Goal: Task Accomplishment & Management: Manage account settings

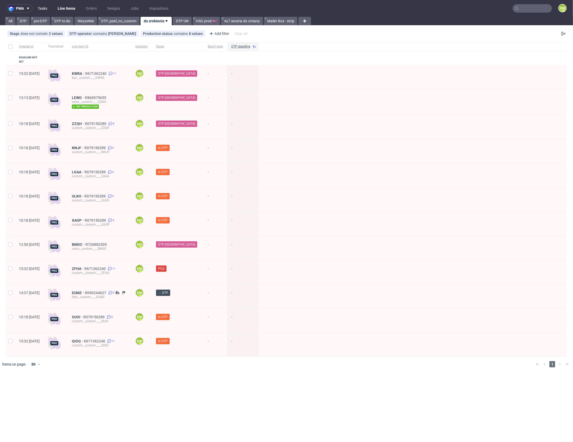
click at [43, 9] on link "Tasks" at bounding box center [43, 8] width 16 height 8
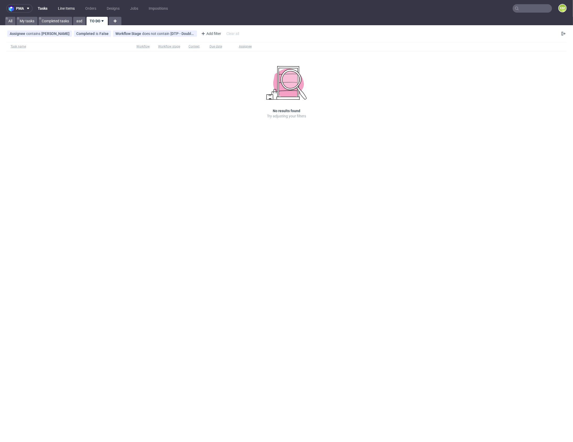
click at [68, 10] on link "Line Items" at bounding box center [66, 8] width 23 height 8
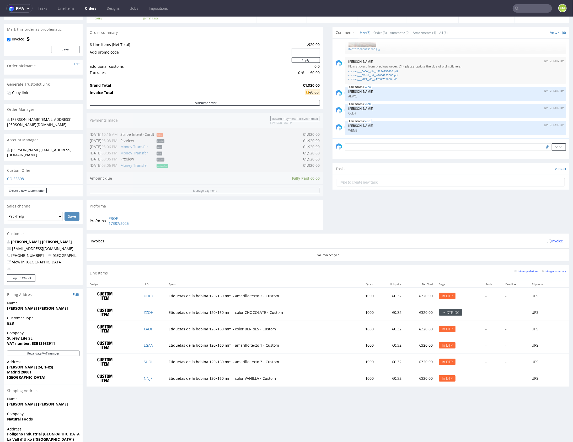
scroll to position [50, 0]
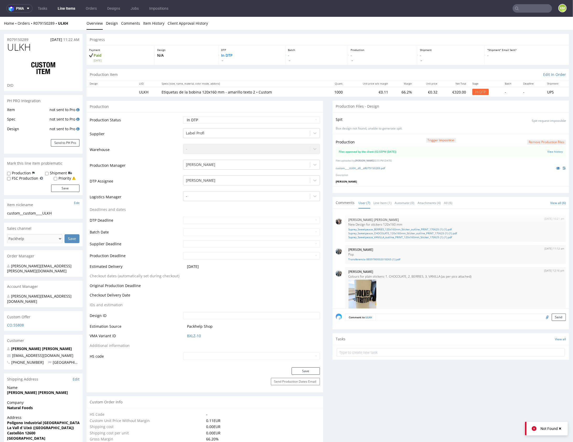
scroll to position [141, 0]
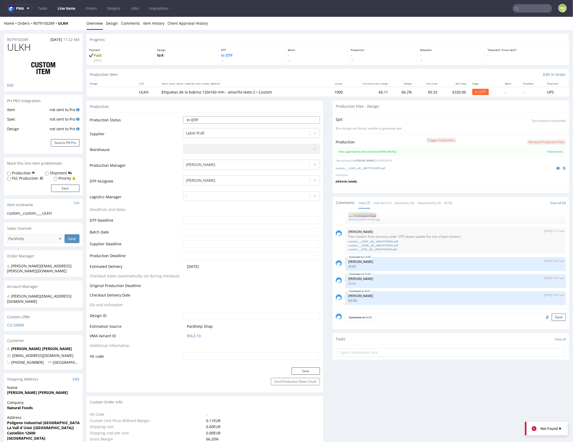
click at [293, 118] on select "Waiting for Artwork Waiting for Diecut Waiting for Mockup Waiting for DTP Waiti…" at bounding box center [251, 119] width 137 height 7
select select "dtp_waiting_for_double_check"
click at [183, 116] on select "Waiting for Artwork Waiting for Diecut Waiting for Mockup Waiting for DTP Waiti…" at bounding box center [251, 119] width 137 height 7
click at [301, 371] on button "Save" at bounding box center [306, 370] width 28 height 7
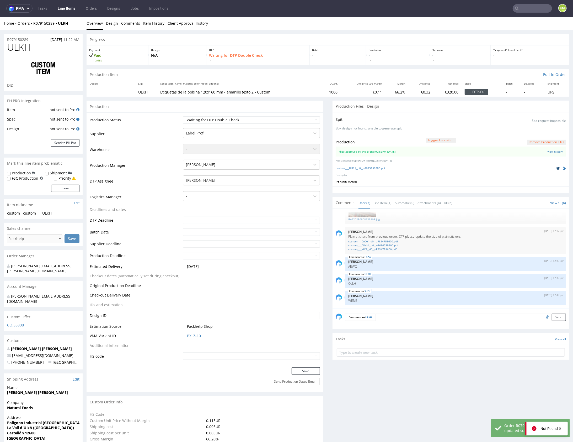
click at [556, 166] on icon at bounding box center [558, 168] width 4 height 4
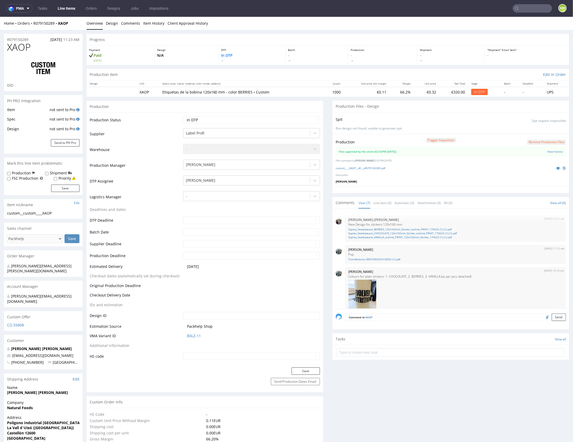
scroll to position [141, 0]
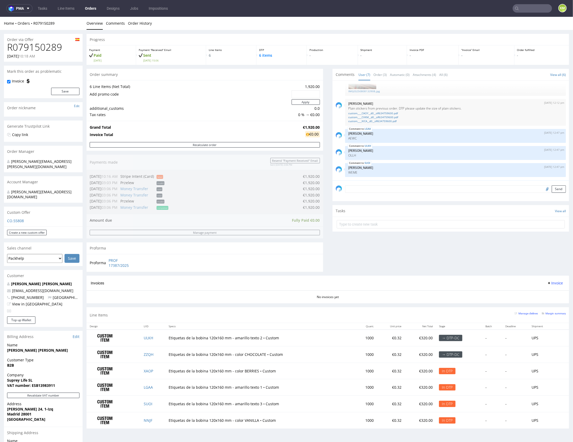
scroll to position [63, 0]
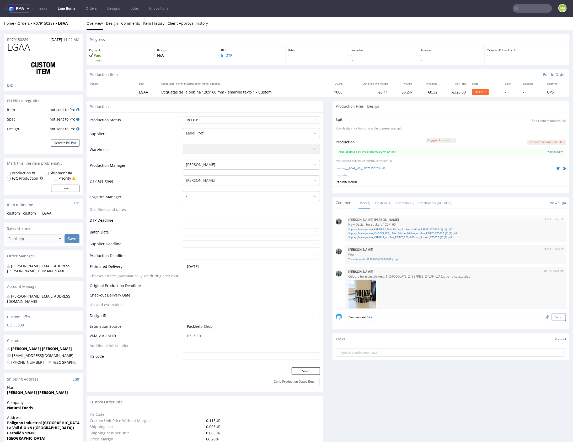
scroll to position [103, 0]
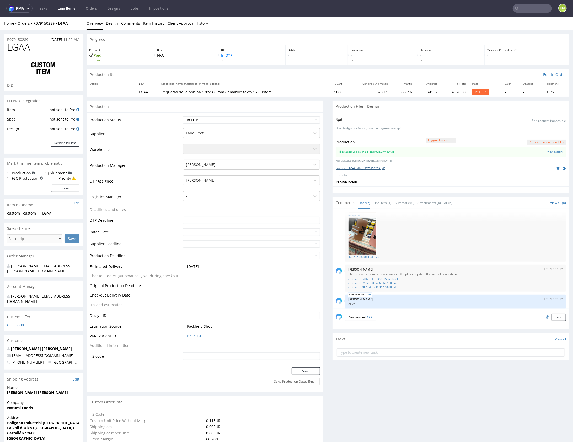
click at [371, 167] on link "custom____LGAA__d0__oR079150289.pdf" at bounding box center [360, 168] width 49 height 4
click at [296, 120] on select "Waiting for Artwork Waiting for Diecut Waiting for Mockup Waiting for DTP Waiti…" at bounding box center [251, 119] width 137 height 7
select select "dtp_waiting_for_double_check"
click at [183, 116] on select "Waiting for Artwork Waiting for Diecut Waiting for Mockup Waiting for DTP Waiti…" at bounding box center [251, 119] width 137 height 7
click at [308, 371] on button "Save" at bounding box center [306, 370] width 28 height 7
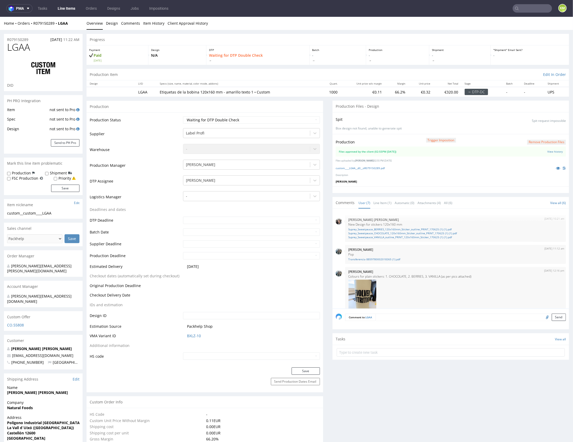
scroll to position [141, 0]
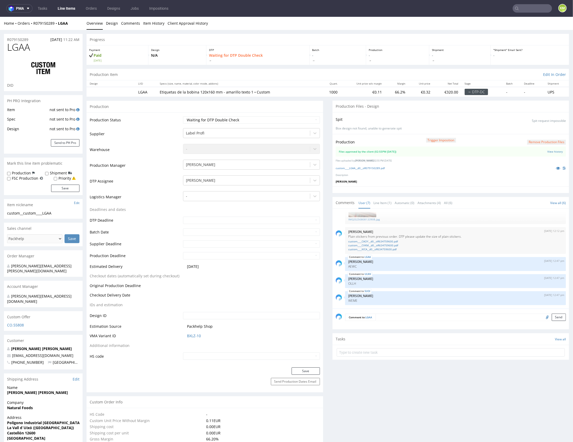
click at [536, 141] on button "Remove production files" at bounding box center [546, 141] width 39 height 5
click at [533, 129] on link "Yes" at bounding box center [532, 130] width 15 height 8
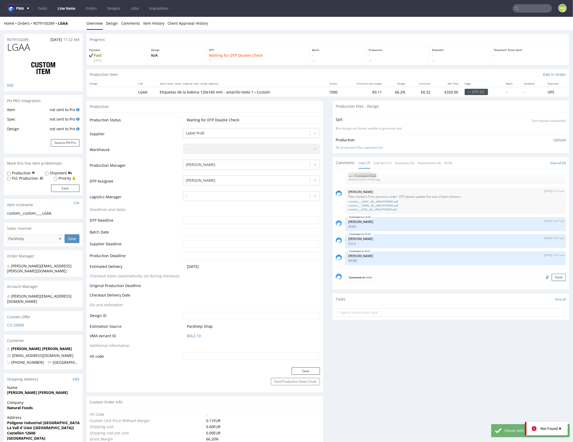
click at [554, 141] on p "Upload" at bounding box center [560, 139] width 13 height 5
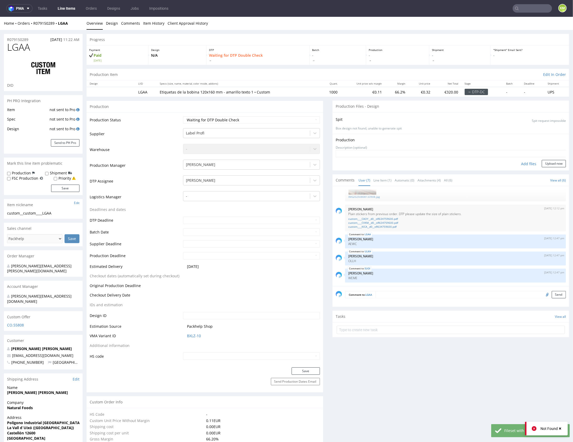
click at [526, 163] on div "Add files" at bounding box center [529, 164] width 26 height 8
type input "C:\fakepath\custom____LGAA__d0__oR079150289.pdf"
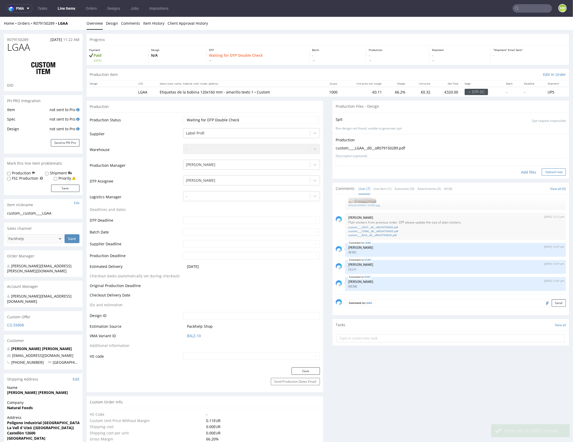
click at [548, 171] on button "Upload now" at bounding box center [554, 171] width 24 height 7
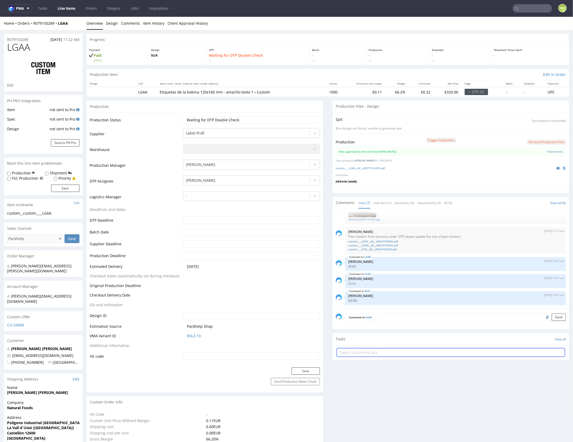
click at [377, 348] on input "text" at bounding box center [451, 352] width 228 height 8
type input "dch 1/6"
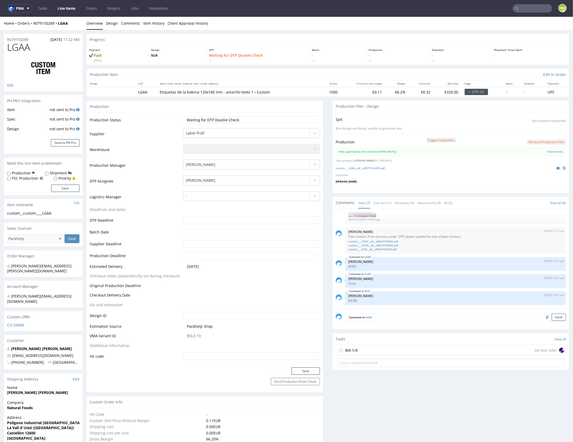
click at [373, 349] on div "dch 1/6 Set due date" at bounding box center [451, 349] width 228 height 10
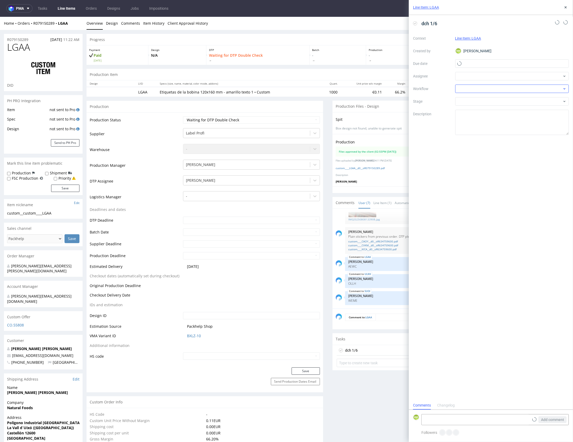
scroll to position [4, 0]
click at [481, 65] on input "text" at bounding box center [512, 63] width 114 height 8
click at [515, 123] on button "20" at bounding box center [512, 123] width 8 height 8
type input "[DATE]"
click at [484, 78] on div at bounding box center [512, 76] width 114 height 8
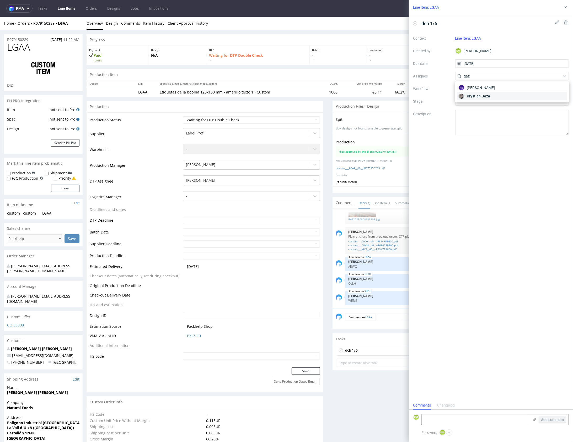
type input "gaz"
click at [479, 93] on span "Krystian Gaza" at bounding box center [478, 95] width 23 height 5
click at [475, 88] on div at bounding box center [512, 88] width 114 height 8
click at [496, 111] on div "DTP - Double Check" at bounding box center [513, 107] width 110 height 9
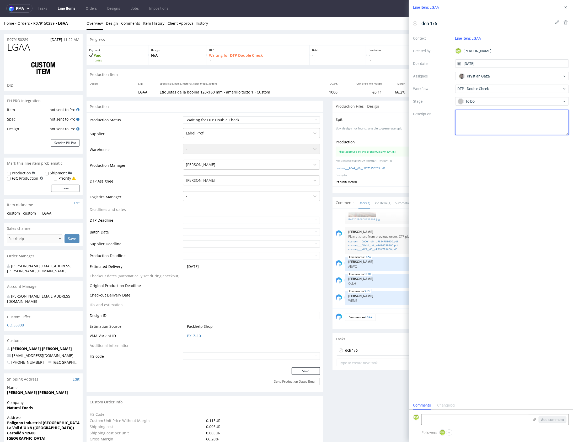
click at [493, 119] on textarea at bounding box center [512, 122] width 114 height 25
click at [383, 203] on link "Line Item (1)" at bounding box center [383, 202] width 18 height 11
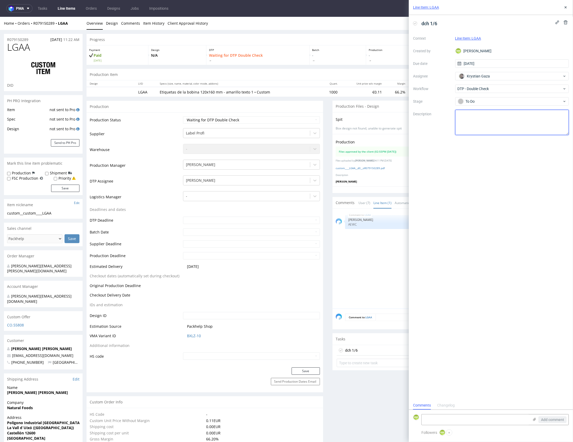
click at [502, 115] on textarea at bounding box center [512, 122] width 114 height 25
drag, startPoint x: 481, startPoint y: 121, endPoint x: 531, endPoint y: 124, distance: 50.2
click at [520, 115] on textarea "W komentarz wrzucałem LI w ktorych ten sam projekt był drukowany" at bounding box center [512, 122] width 114 height 25
click at [498, 120] on textarea "W komentarz wrzucałem LI w ktorych podobny projekt był drukowany. Pliki do tych…" at bounding box center [512, 122] width 114 height 25
click at [508, 127] on textarea "W komentarz wrzucałem LI w ktorych podobny projekt był drukowany. Pliki do tych…" at bounding box center [512, 122] width 114 height 25
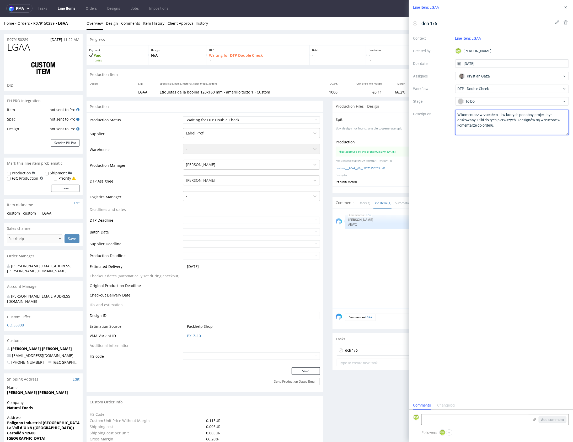
type textarea "W komentarz wrzucałem LI w ktorych podobny projekt był drukowany. Pliki do tych…"
drag, startPoint x: 525, startPoint y: 185, endPoint x: 526, endPoint y: 174, distance: 11.6
click at [525, 185] on div "dch 1/6 Context Line Item: LGAA Created by KM Karol Markowski Due date 20/08/20…" at bounding box center [491, 208] width 164 height 386
click at [567, 11] on div "Line Item: LGAA" at bounding box center [491, 7] width 164 height 15
click at [566, 7] on use at bounding box center [566, 7] width 2 height 2
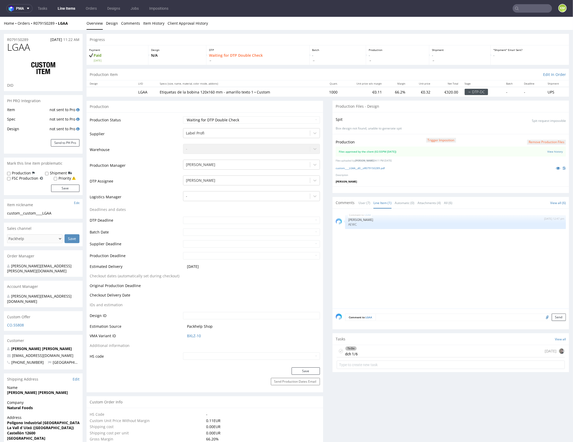
click at [373, 352] on div "To Do dch 1/6 today" at bounding box center [451, 350] width 228 height 12
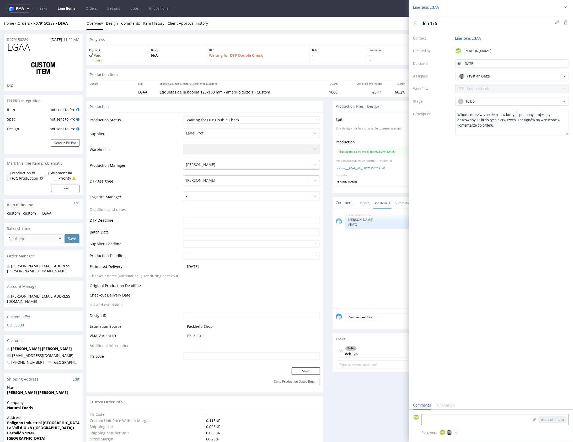
scroll to position [4, 0]
click at [506, 126] on textarea "W komentarz wrzucałem LI w ktorych podobny projekt był drukowany. Pliki do tych…" at bounding box center [512, 122] width 114 height 25
type textarea "W komentarz wrzucałem LI w ktorych podobny projekt był drukowany. Pliki do tych…"
click at [515, 173] on div "dch 1/6 Context Line Item: LGAA Created by KM Karol Markowski Due date 20/08/20…" at bounding box center [491, 208] width 164 height 386
click at [566, 6] on icon at bounding box center [566, 7] width 4 height 4
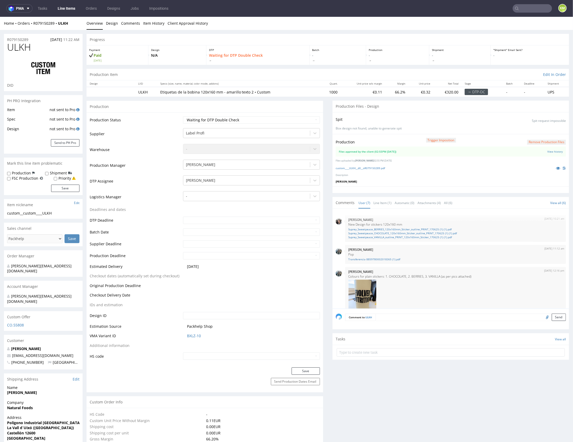
scroll to position [141, 0]
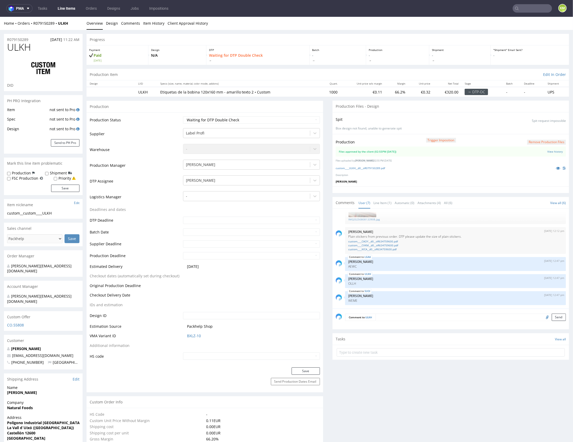
click at [387, 179] on p "[PERSON_NAME]" at bounding box center [451, 181] width 230 height 4
click at [375, 167] on link "custom____ULKH__d0__oR079150289.pdf" at bounding box center [360, 168] width 49 height 4
click at [271, 119] on select "Waiting for Artwork Waiting for Diecut Waiting for Mockup Waiting for DTP Waiti…" at bounding box center [251, 119] width 137 height 7
click at [183, 116] on select "Waiting for Artwork Waiting for Diecut Waiting for Mockup Waiting for DTP Waiti…" at bounding box center [251, 119] width 137 height 7
click at [308, 368] on button "Save" at bounding box center [306, 370] width 28 height 7
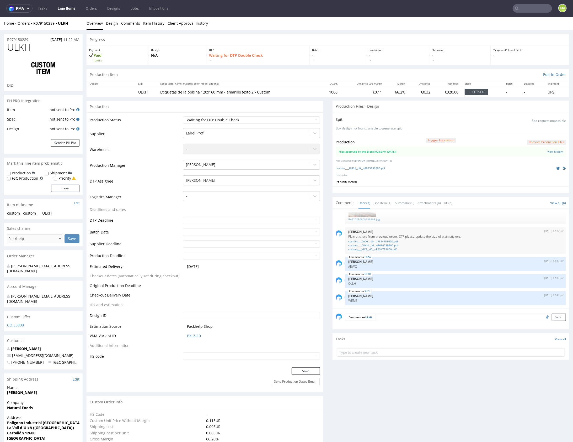
click at [543, 143] on button "Remove production files" at bounding box center [546, 141] width 39 height 5
click at [534, 131] on link "Yes" at bounding box center [532, 130] width 15 height 8
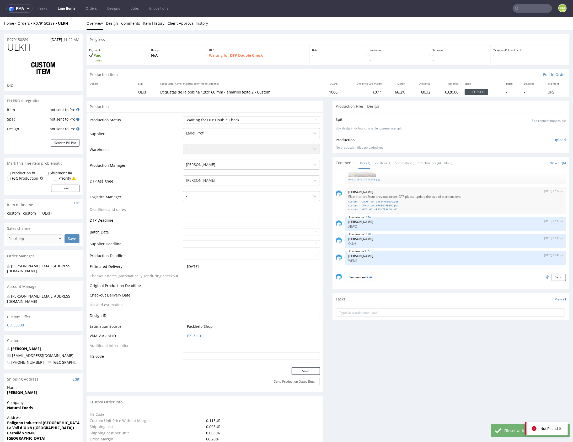
drag, startPoint x: 554, startPoint y: 140, endPoint x: 551, endPoint y: 141, distance: 2.9
click at [554, 140] on p "Upload" at bounding box center [560, 139] width 13 height 5
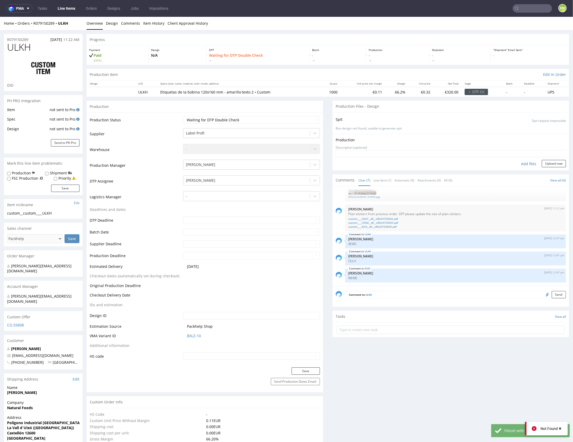
click at [522, 163] on div "Add files" at bounding box center [529, 164] width 26 height 8
type input "C:\fakepath\custom____ULKH__d0__oR079150289.pdf"
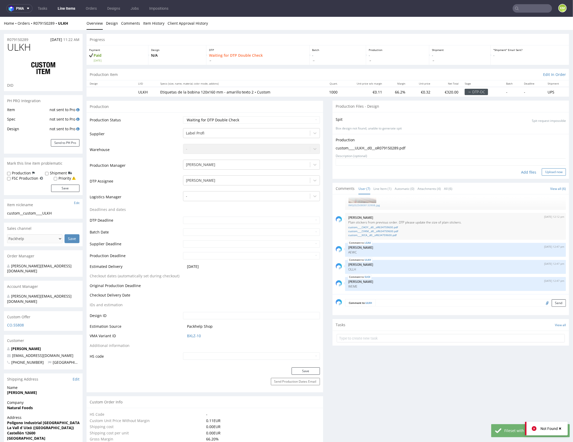
click at [550, 170] on button "Upload now" at bounding box center [554, 171] width 24 height 7
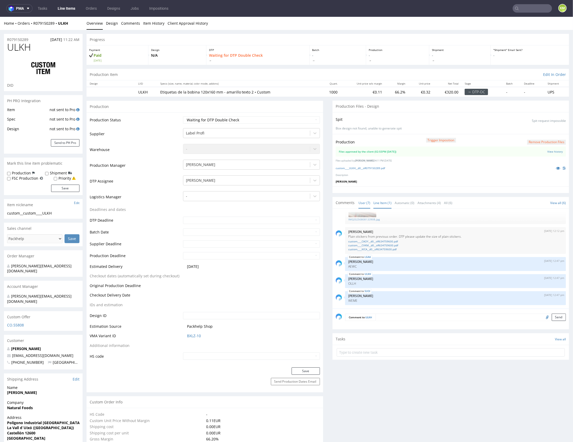
click at [384, 203] on link "Line Item (1)" at bounding box center [383, 202] width 18 height 11
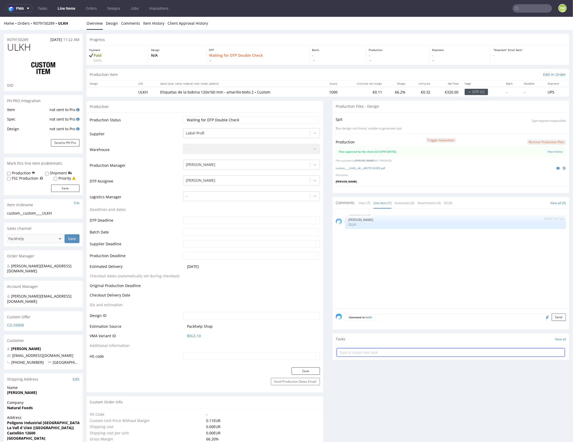
click at [407, 351] on input "text" at bounding box center [451, 352] width 228 height 8
type input "dch 2/6"
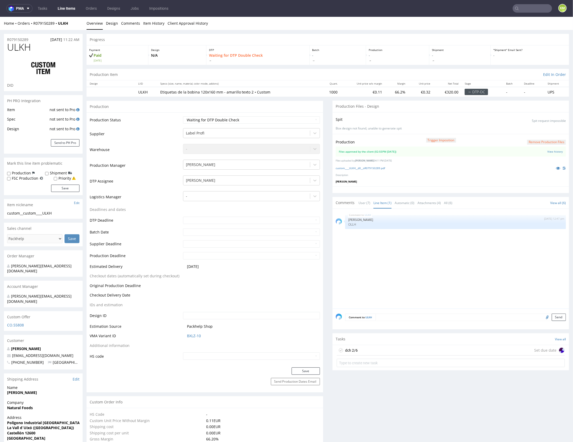
drag, startPoint x: 405, startPoint y: 347, endPoint x: 404, endPoint y: 352, distance: 4.4
click at [405, 347] on div "dch 2/6 Set due date" at bounding box center [451, 349] width 228 height 10
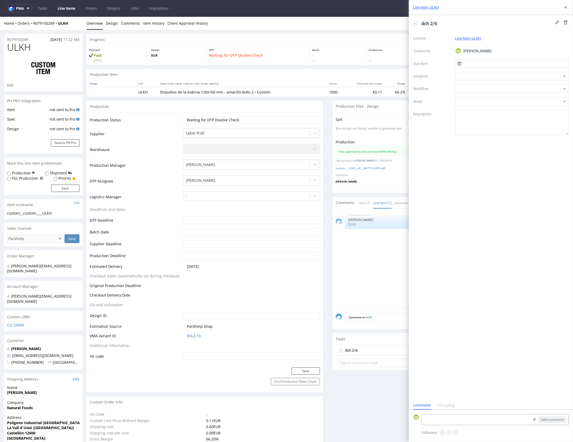
scroll to position [4, 0]
click at [463, 65] on input "text" at bounding box center [512, 63] width 114 height 8
click at [516, 121] on button "20" at bounding box center [512, 123] width 8 height 8
type input "20/08/2025"
click at [473, 71] on div "Context Line Item: ULKH Created by KM Karol Markowski Due date 20/08/2025 Assig…" at bounding box center [491, 84] width 156 height 101
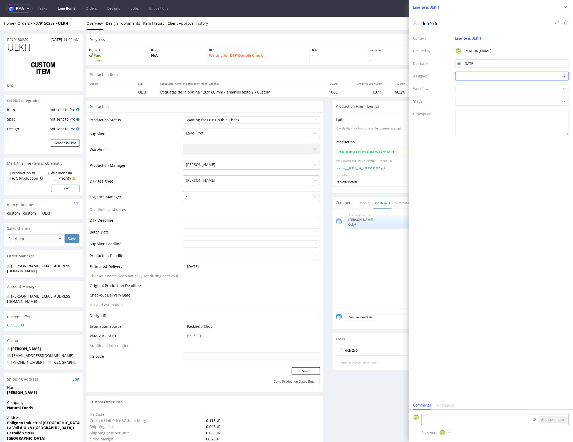
click at [475, 75] on div at bounding box center [512, 76] width 114 height 8
type input "gaz"
click at [478, 95] on span "Krystian Gaza" at bounding box center [478, 95] width 23 height 5
click at [476, 91] on div at bounding box center [512, 88] width 114 height 8
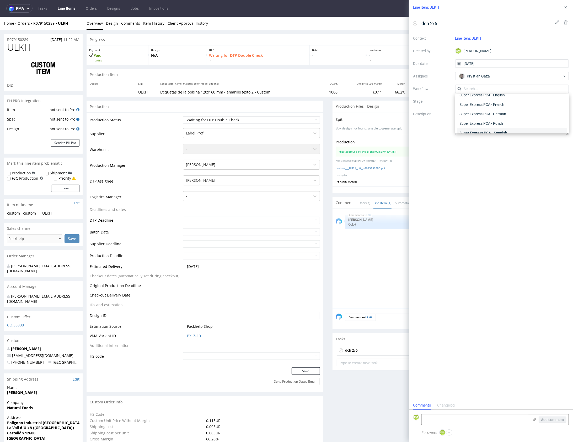
scroll to position [0, 0]
click at [480, 105] on div "DTP - Double Check" at bounding box center [513, 107] width 110 height 9
click at [479, 120] on textarea at bounding box center [512, 122] width 114 height 25
click at [563, 9] on button at bounding box center [566, 7] width 6 height 6
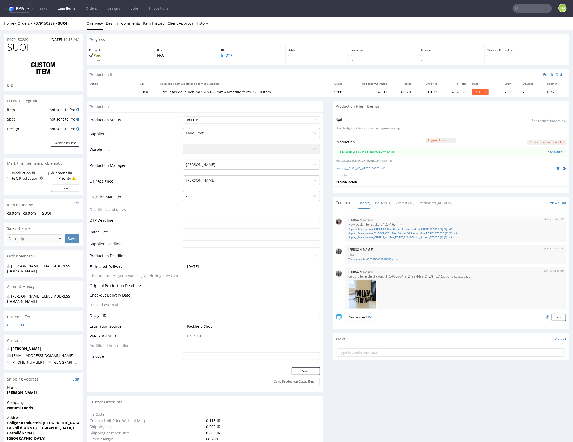
scroll to position [66, 0]
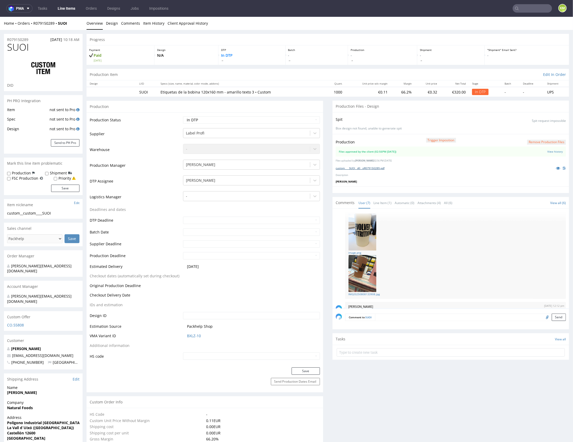
click at [375, 168] on link "custom____SUOI__d0__oR079150289.pdf" at bounding box center [360, 168] width 49 height 4
click at [374, 199] on link "Line Item (1)" at bounding box center [383, 202] width 18 height 11
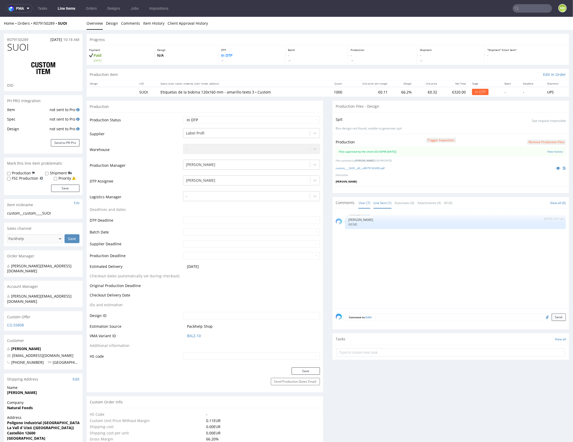
click at [362, 204] on link "User (7)" at bounding box center [365, 202] width 12 height 11
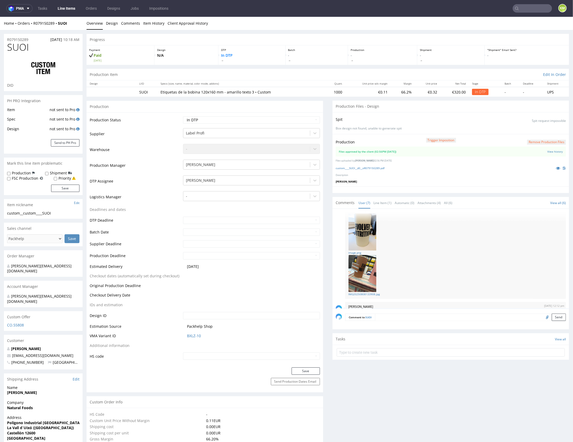
scroll to position [0, 0]
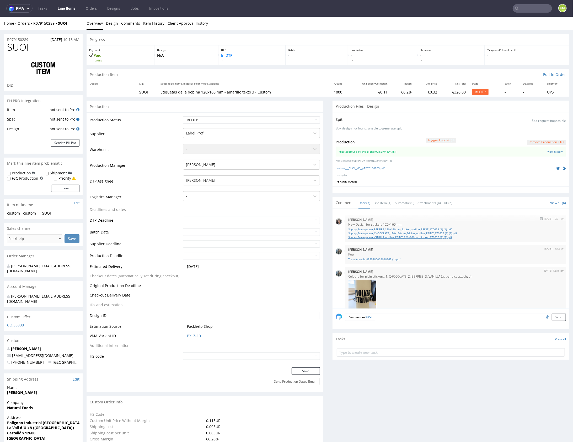
click at [389, 236] on link "Suprey_Sweetpeace_VANILLA_outline_PRINT_120x160mm_Sticker_170625 (1) (1).pdf" at bounding box center [455, 237] width 215 height 4
click at [278, 119] on select "Waiting for Artwork Waiting for Diecut Waiting for Mockup Waiting for DTP Waiti…" at bounding box center [251, 119] width 137 height 7
select select "dtp_waiting_for_double_check"
click at [183, 116] on select "Waiting for Artwork Waiting for Diecut Waiting for Mockup Waiting for DTP Waiti…" at bounding box center [251, 119] width 137 height 7
click at [309, 374] on button "Save" at bounding box center [306, 370] width 28 height 7
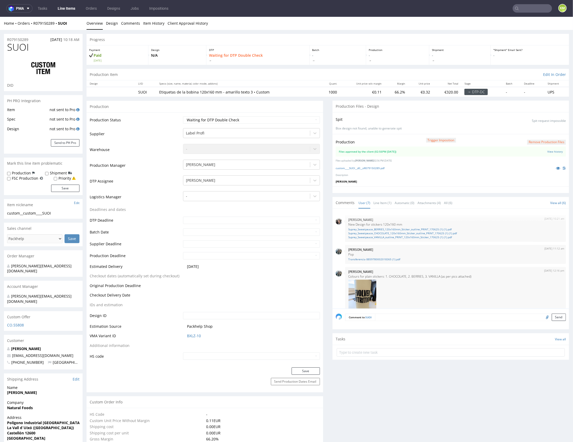
scroll to position [141, 0]
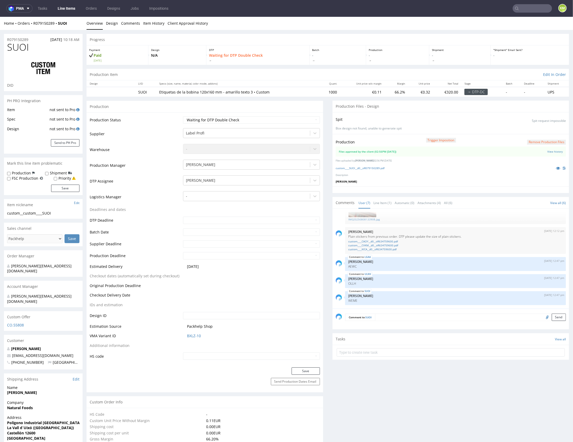
click at [541, 141] on button "Remove production files" at bounding box center [546, 141] width 39 height 5
click at [532, 129] on link "Yes" at bounding box center [532, 130] width 15 height 8
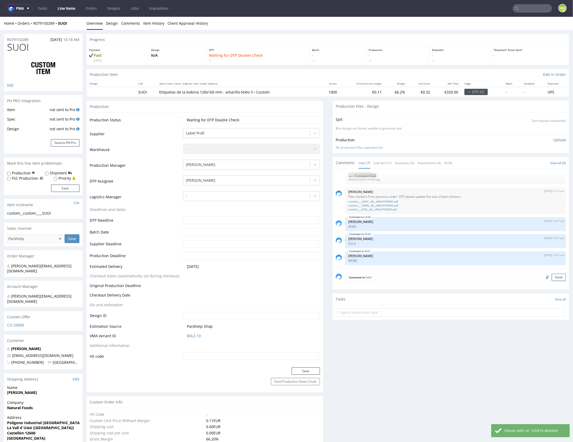
click at [554, 138] on p "Upload" at bounding box center [560, 139] width 13 height 5
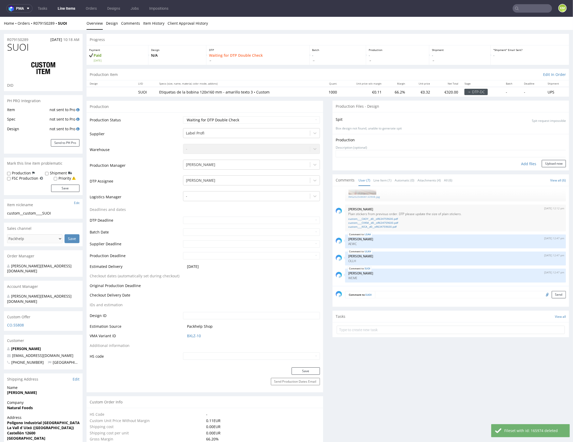
click at [528, 162] on div "Add files" at bounding box center [529, 164] width 26 height 8
type input "C:\fakepath\custom____SUOI__d0__oR079150289.pdf"
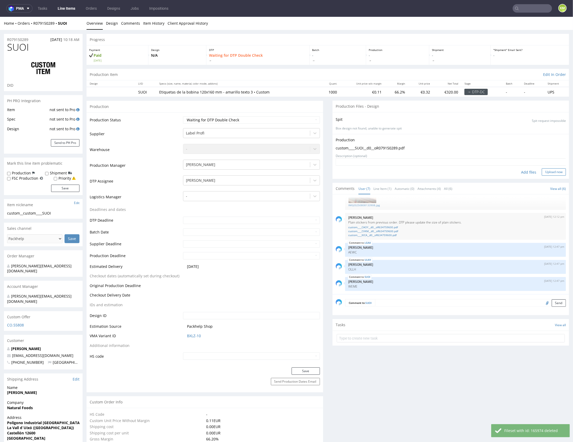
click at [547, 173] on button "Upload now" at bounding box center [554, 171] width 24 height 7
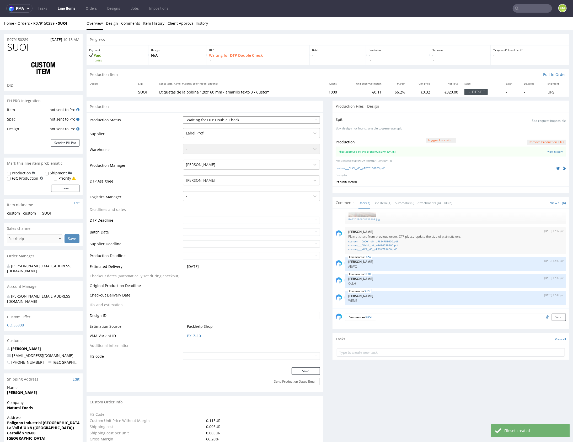
click at [289, 120] on select "Waiting for Artwork Waiting for Diecut Waiting for Mockup Waiting for DTP Waiti…" at bounding box center [251, 119] width 137 height 7
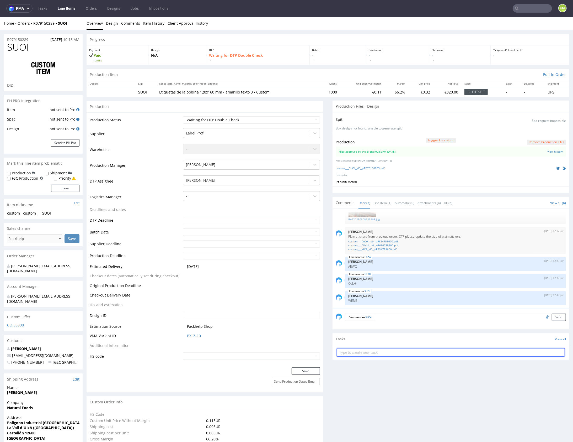
click at [390, 350] on input "text" at bounding box center [451, 352] width 228 height 8
type input "dch 3/6"
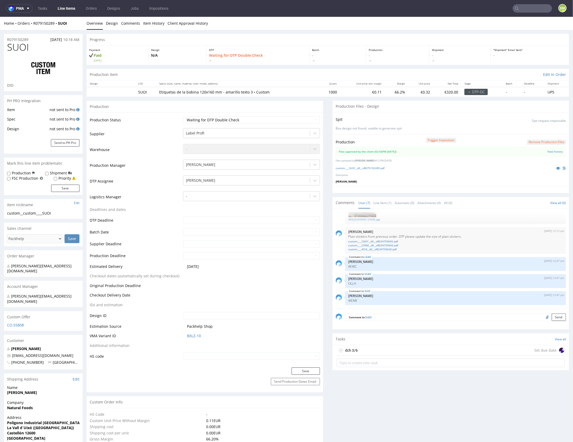
click at [392, 347] on div "dch 3/6 Set due date" at bounding box center [451, 349] width 228 height 10
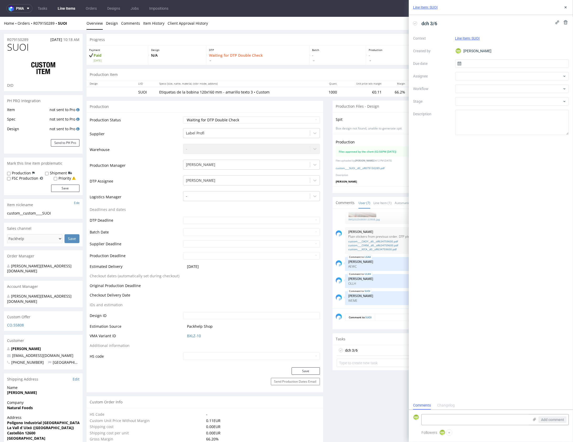
scroll to position [4, 0]
click at [479, 62] on input "text" at bounding box center [512, 63] width 114 height 8
click at [515, 121] on button "20" at bounding box center [512, 123] width 8 height 8
type input "[DATE]"
click at [481, 77] on div at bounding box center [512, 76] width 114 height 8
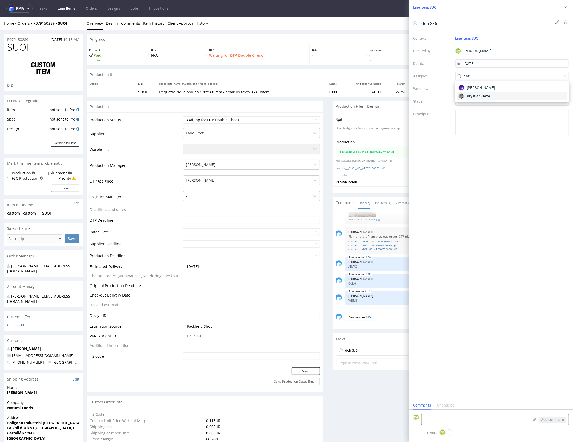
type input "gaz"
click at [491, 98] on div "Krystian Gaza" at bounding box center [513, 96] width 110 height 8
click at [478, 88] on div at bounding box center [512, 88] width 114 height 8
click at [489, 107] on div "DTP - Double Check" at bounding box center [513, 107] width 110 height 9
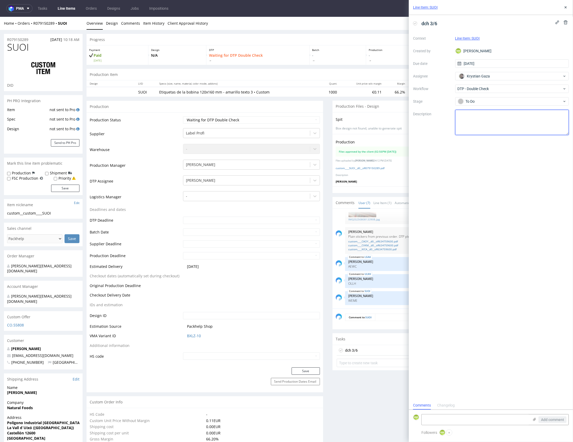
click at [490, 116] on textarea at bounding box center [512, 122] width 114 height 25
drag, startPoint x: 565, startPoint y: 8, endPoint x: 556, endPoint y: 7, distance: 9.8
click at [565, 8] on use at bounding box center [566, 7] width 2 height 2
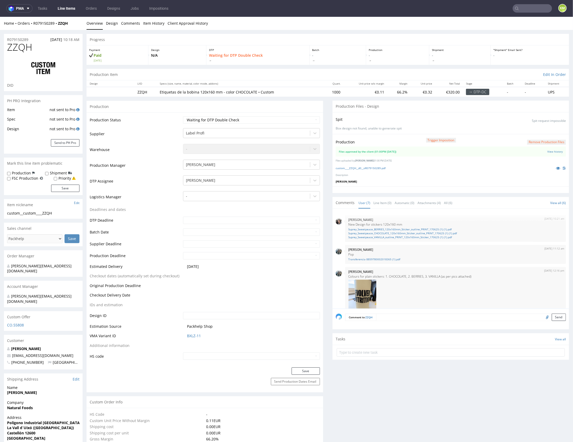
scroll to position [141, 0]
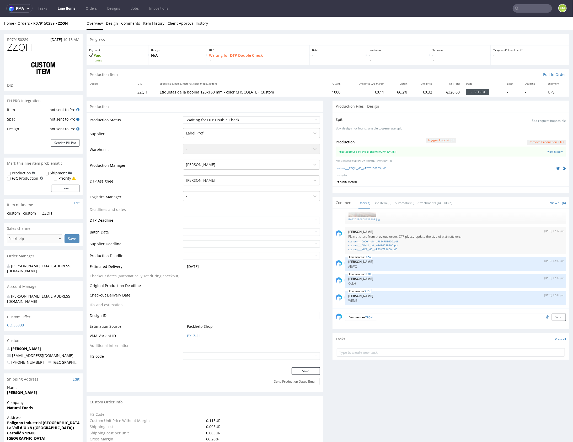
click at [397, 187] on div at bounding box center [451, 189] width 237 height 7
click at [371, 168] on link "custom____ZZQH__d0__oR079150289.pdf" at bounding box center [361, 168] width 50 height 4
click at [380, 202] on link "Line Item (0)" at bounding box center [383, 202] width 18 height 11
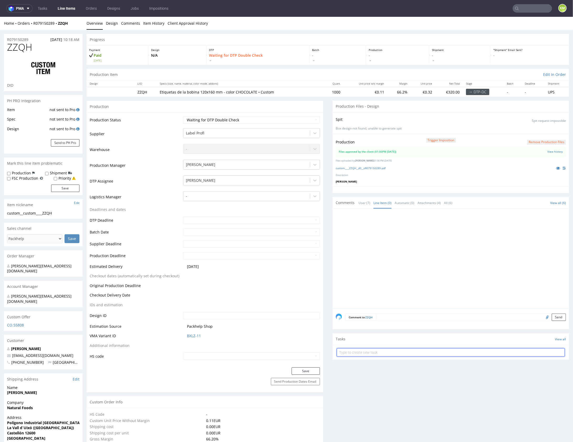
click at [402, 349] on input "text" at bounding box center [451, 352] width 228 height 8
type input "dch 4/6"
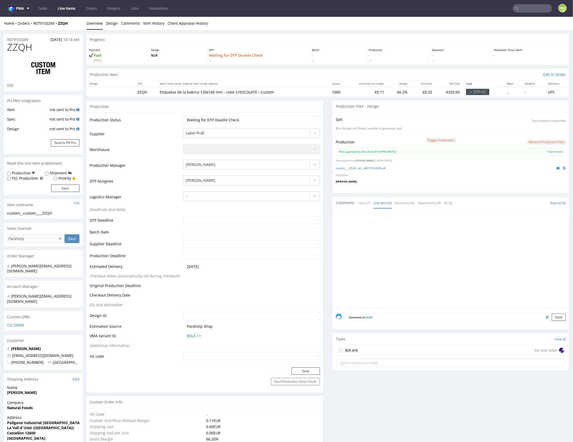
click at [543, 142] on button "Remove production files" at bounding box center [546, 141] width 39 height 5
click at [533, 129] on link "Yes" at bounding box center [532, 130] width 15 height 8
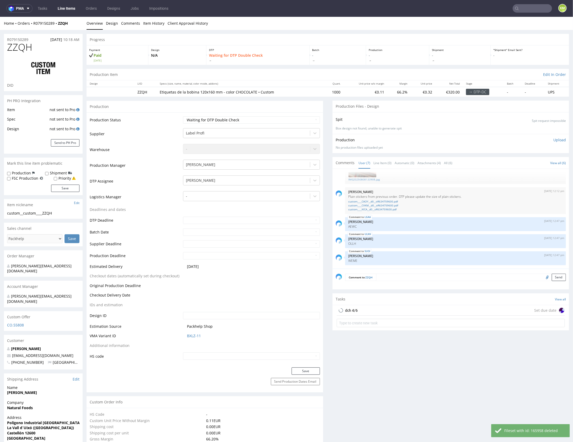
click at [556, 141] on p "Upload" at bounding box center [560, 139] width 13 height 5
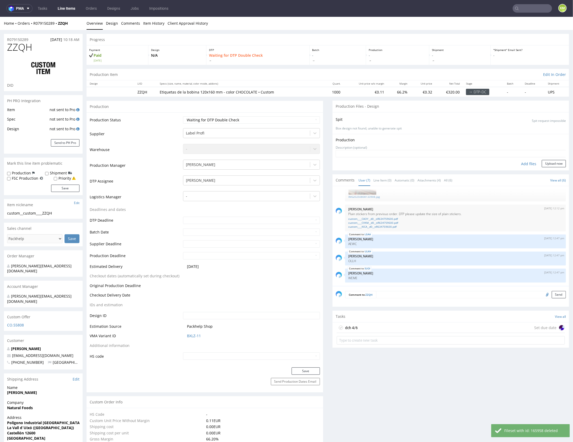
click at [520, 165] on div "Add files" at bounding box center [529, 164] width 26 height 8
type input "C:\fakepath\custom____ZZQH__d0__oR079150289.pdf"
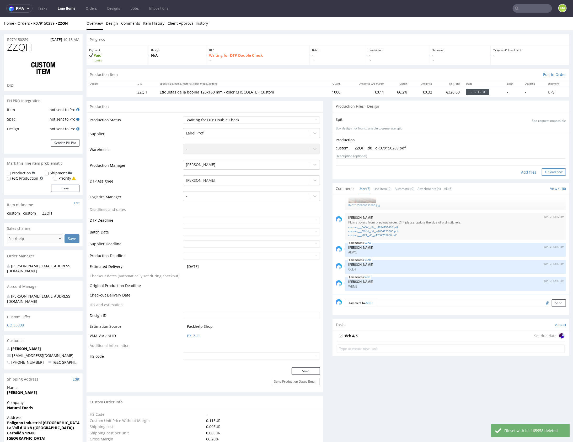
click at [545, 173] on button "Upload now" at bounding box center [554, 171] width 24 height 7
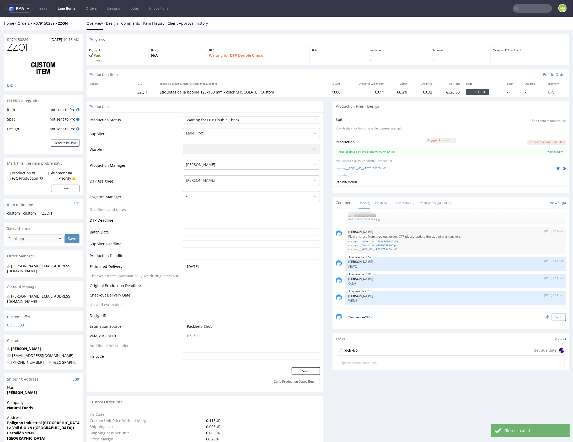
drag, startPoint x: 433, startPoint y: 347, endPoint x: 433, endPoint y: 363, distance: 16.3
click at [433, 347] on div "dch 4/6 Set due date" at bounding box center [451, 349] width 228 height 10
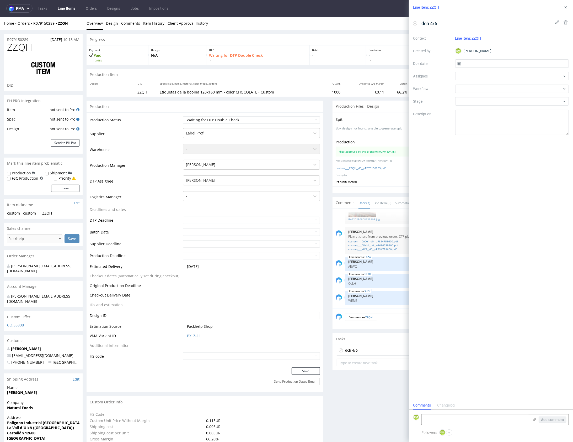
scroll to position [4, 0]
click at [474, 64] on input "text" at bounding box center [512, 63] width 114 height 8
click at [513, 123] on span "20" at bounding box center [512, 123] width 4 height 5
type input "[DATE]"
click at [473, 73] on div at bounding box center [512, 76] width 114 height 8
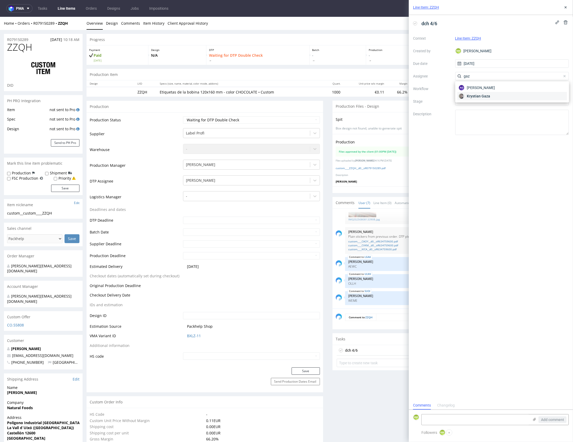
type input "gaz"
click at [482, 96] on span "Krystian Gaza" at bounding box center [478, 95] width 23 height 5
click at [478, 92] on div at bounding box center [512, 88] width 114 height 8
drag, startPoint x: 484, startPoint y: 106, endPoint x: 486, endPoint y: 109, distance: 2.8
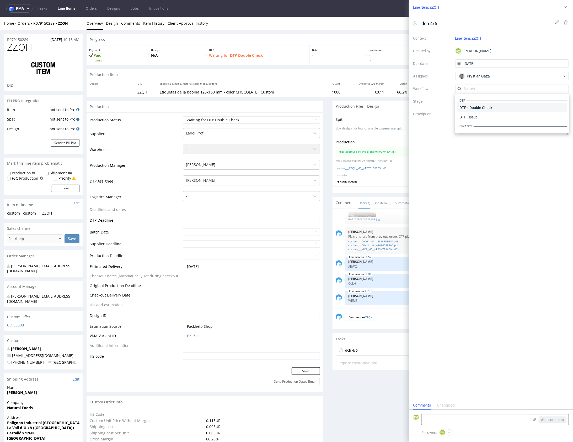
click at [484, 106] on div "DTP - Double Check" at bounding box center [513, 107] width 110 height 9
click at [488, 113] on textarea at bounding box center [512, 122] width 114 height 25
click at [565, 8] on use at bounding box center [566, 7] width 2 height 2
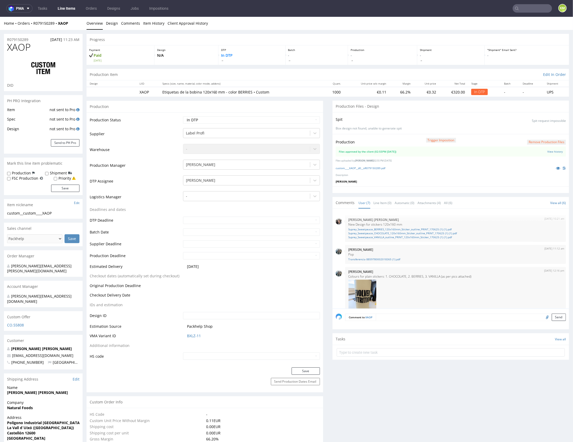
scroll to position [66, 0]
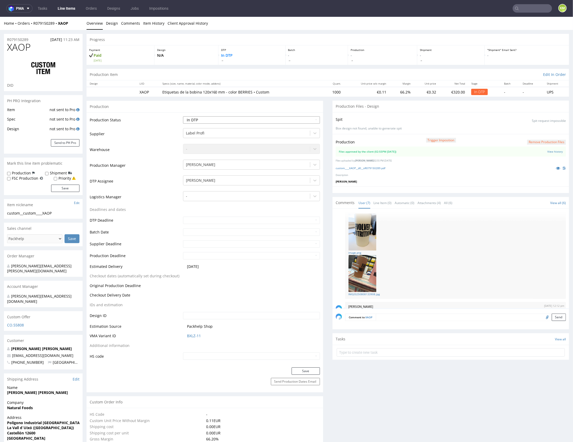
click at [271, 119] on select "Waiting for Artwork Waiting for Diecut Waiting for Mockup Waiting for DTP Waiti…" at bounding box center [251, 119] width 137 height 7
select select "dtp_waiting_for_double_check"
click at [183, 116] on select "Waiting for Artwork Waiting for Diecut Waiting for Mockup Waiting for DTP Waiti…" at bounding box center [251, 119] width 137 height 7
click at [300, 369] on button "Save" at bounding box center [306, 370] width 28 height 7
click at [380, 202] on link "Line Item (0)" at bounding box center [383, 202] width 18 height 11
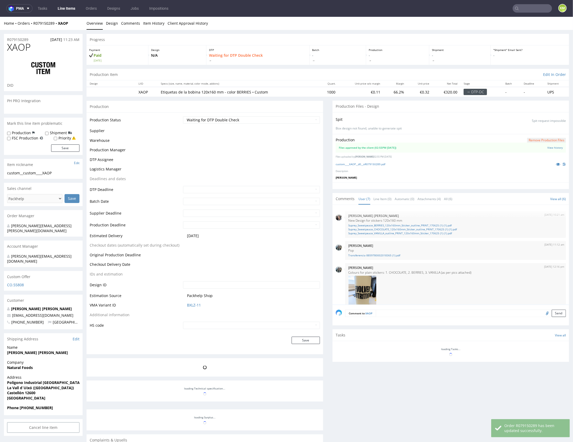
scroll to position [141, 0]
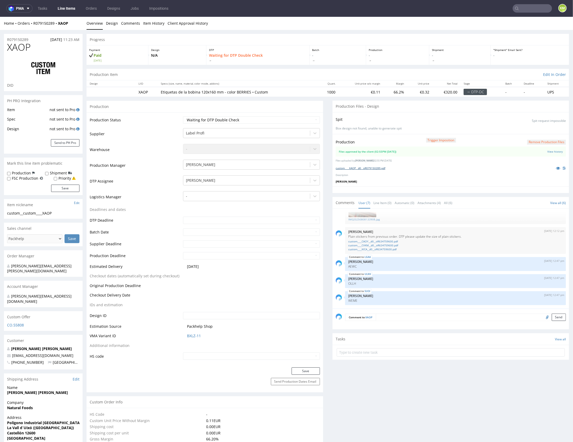
click at [373, 166] on link "custom____XAOP__d0__oR079150289.pdf" at bounding box center [361, 168] width 50 height 4
click at [386, 200] on link "Line Item (0)" at bounding box center [383, 202] width 18 height 11
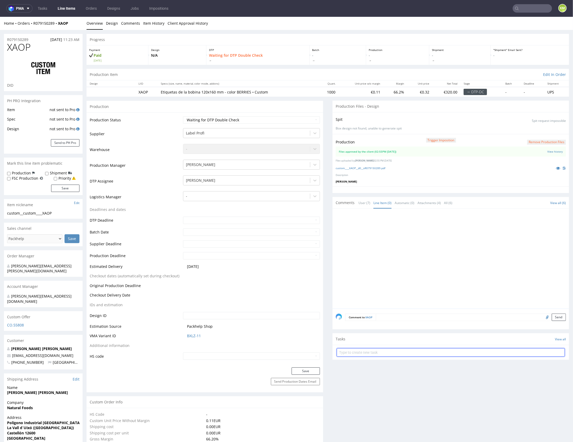
click at [412, 348] on input "text" at bounding box center [451, 352] width 228 height 8
type input "dch 5/6"
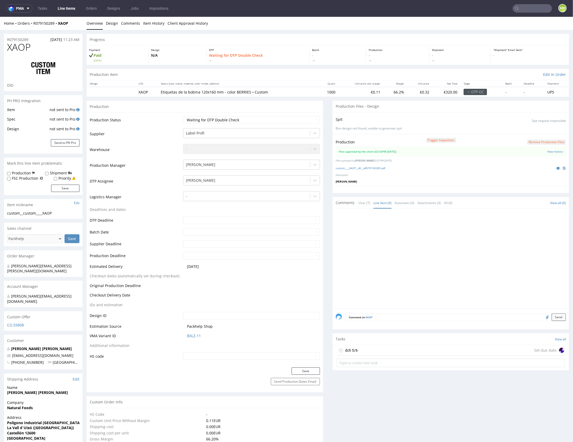
click at [536, 141] on button "Remove production files" at bounding box center [546, 141] width 39 height 5
click at [532, 130] on link "Yes" at bounding box center [532, 130] width 15 height 8
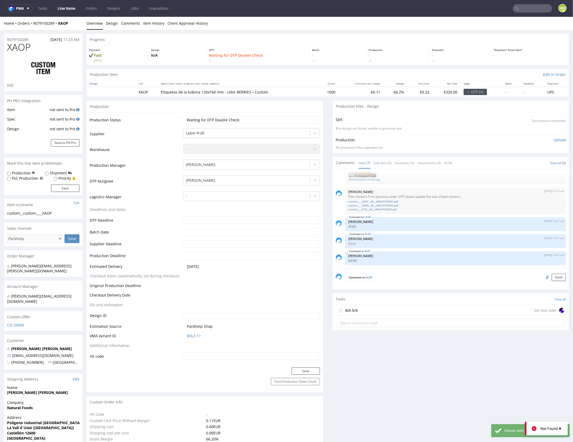
click at [555, 140] on p "Upload" at bounding box center [560, 139] width 13 height 5
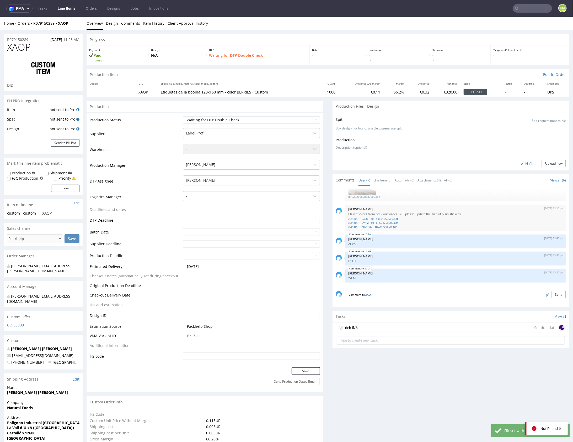
click at [527, 161] on div "Add files" at bounding box center [529, 164] width 26 height 8
type input "C:\fakepath\custom____XAOP__d0__oR079150289.pdf"
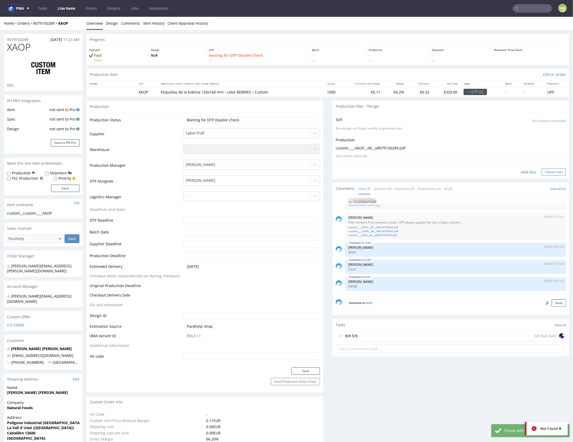
click at [556, 172] on button "Upload now" at bounding box center [554, 171] width 24 height 7
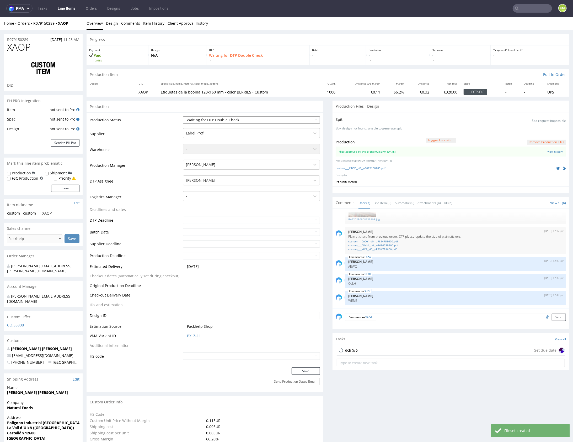
click at [295, 120] on select "Waiting for Artwork Waiting for Diecut Waiting for Mockup Waiting for DTP Waiti…" at bounding box center [251, 119] width 137 height 7
click at [402, 350] on div "dch 5/6 Set due date" at bounding box center [451, 349] width 228 height 10
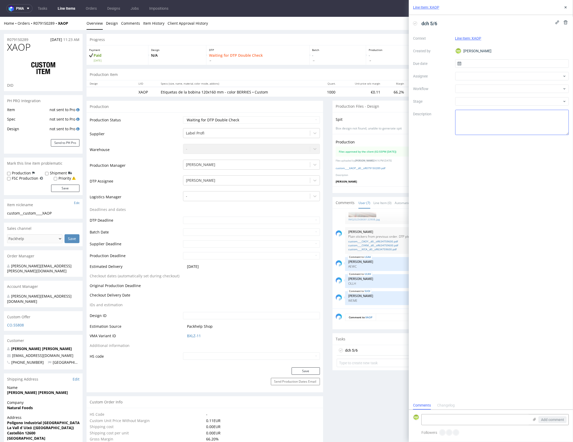
scroll to position [4, 0]
click at [471, 65] on input "text" at bounding box center [512, 63] width 114 height 8
click at [512, 124] on span "20" at bounding box center [512, 123] width 4 height 5
type input "20/08/2025"
click at [472, 73] on div at bounding box center [512, 76] width 114 height 8
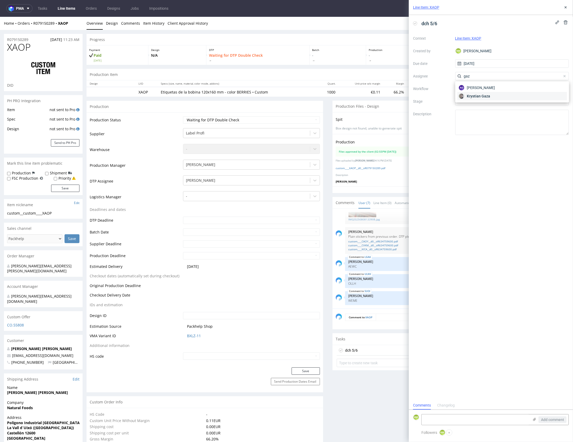
type input "gaz"
click at [483, 94] on span "Krystian Gaza" at bounding box center [478, 95] width 23 height 5
click at [478, 89] on div at bounding box center [512, 88] width 114 height 8
click at [481, 105] on div "DTP - Double Check" at bounding box center [513, 107] width 110 height 9
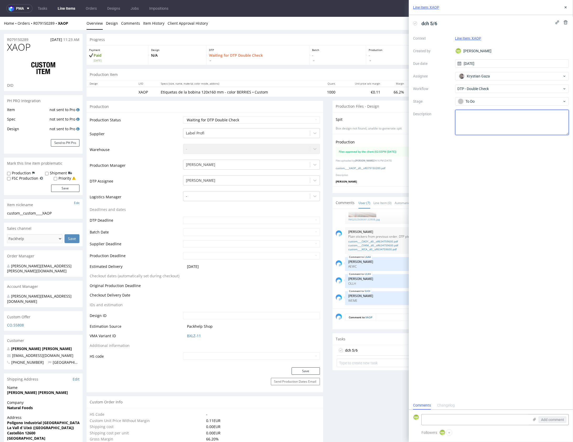
drag, startPoint x: 486, startPoint y: 116, endPoint x: 489, endPoint y: 112, distance: 4.7
click at [487, 116] on textarea at bounding box center [512, 122] width 114 height 25
click at [565, 8] on use at bounding box center [566, 7] width 2 height 2
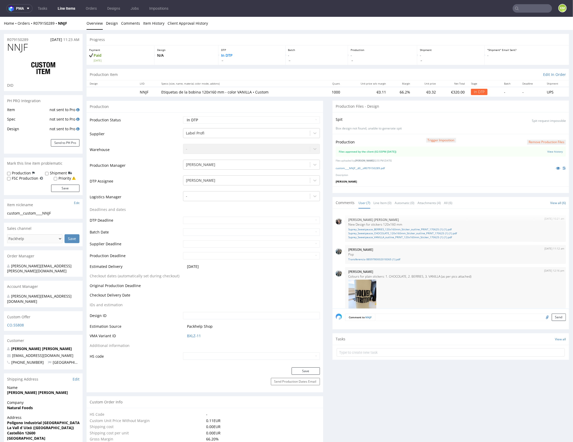
scroll to position [66, 0]
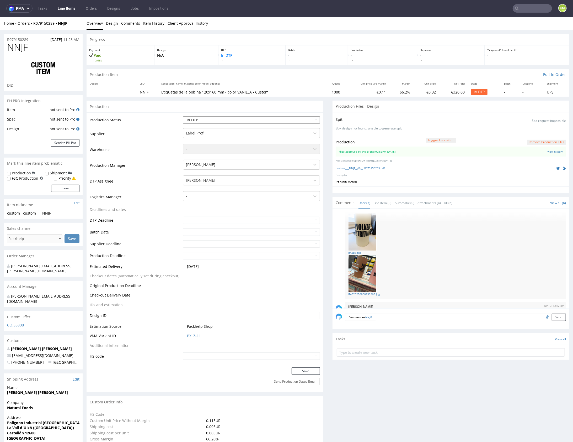
click at [300, 119] on select "Waiting for Artwork Waiting for Diecut Waiting for Mockup Waiting for DTP Waiti…" at bounding box center [251, 119] width 137 height 7
select select "dtp_waiting_for_double_check"
click at [183, 116] on select "Waiting for Artwork Waiting for Diecut Waiting for Mockup Waiting for DTP Waiti…" at bounding box center [251, 119] width 137 height 7
click at [306, 368] on button "Save" at bounding box center [306, 370] width 28 height 7
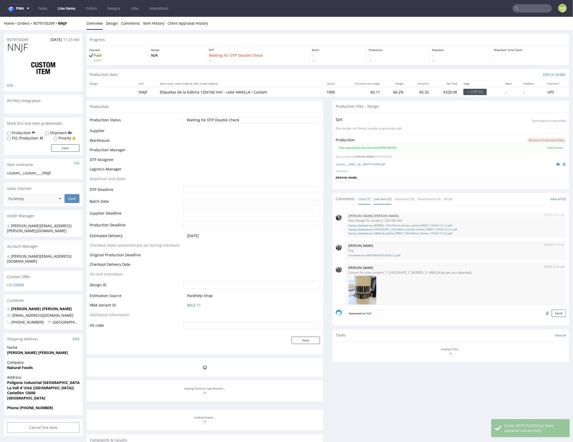
scroll to position [141, 0]
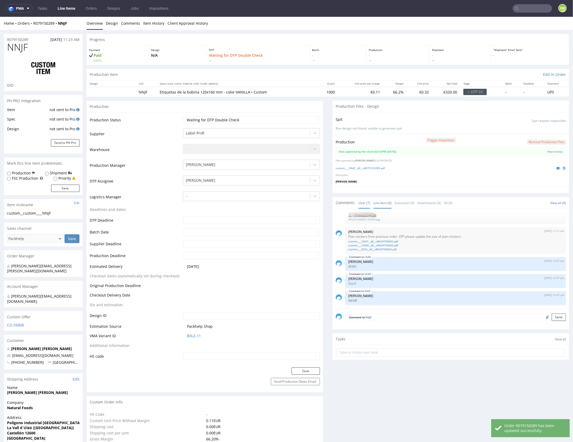
click at [380, 200] on link "Line Item (0)" at bounding box center [383, 202] width 18 height 11
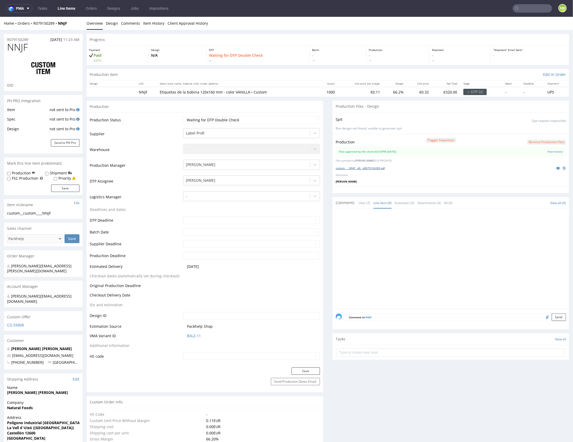
click at [377, 168] on link "custom____NNJF__d0__oR079150289.pdf" at bounding box center [360, 168] width 49 height 4
click at [374, 353] on input "text" at bounding box center [451, 352] width 228 height 8
type input "dch 6/6"
click at [490, 243] on div at bounding box center [453, 259] width 234 height 97
click at [538, 141] on button "Remove production files" at bounding box center [546, 141] width 39 height 5
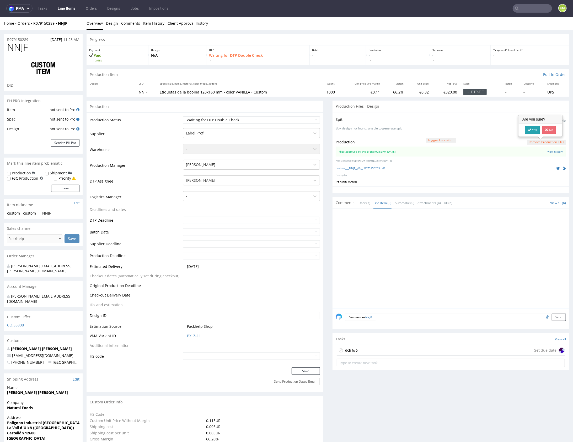
click at [532, 129] on link "Yes" at bounding box center [532, 130] width 15 height 8
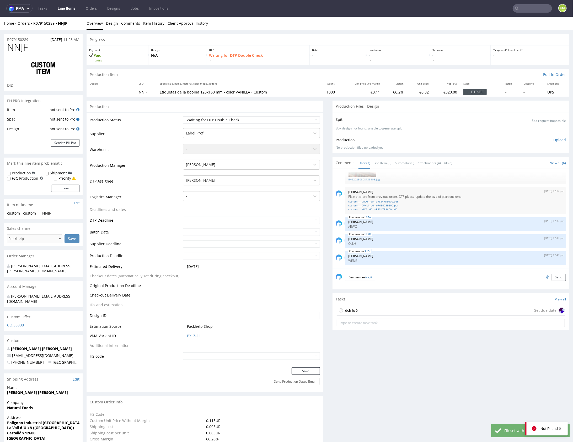
click at [554, 140] on p "Upload" at bounding box center [560, 139] width 13 height 5
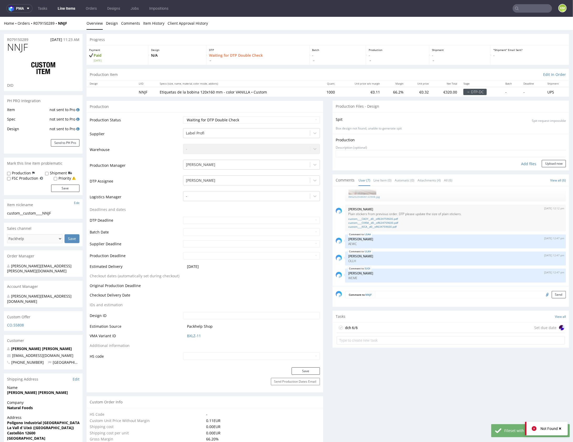
click at [521, 162] on div "Add files" at bounding box center [529, 164] width 26 height 8
type input "C:\fakepath\custom____NNJF__d0__oR079150289.pdf"
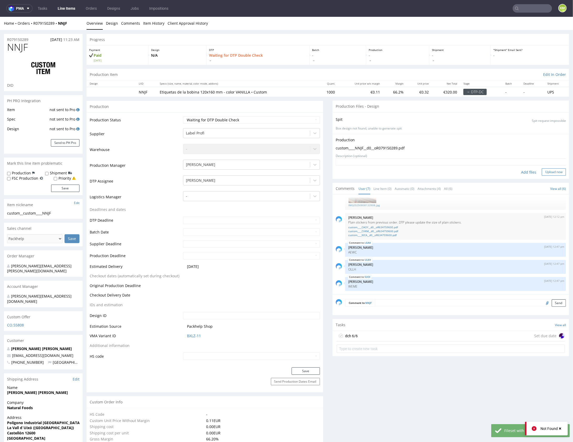
click at [550, 171] on button "Upload now" at bounding box center [554, 171] width 24 height 7
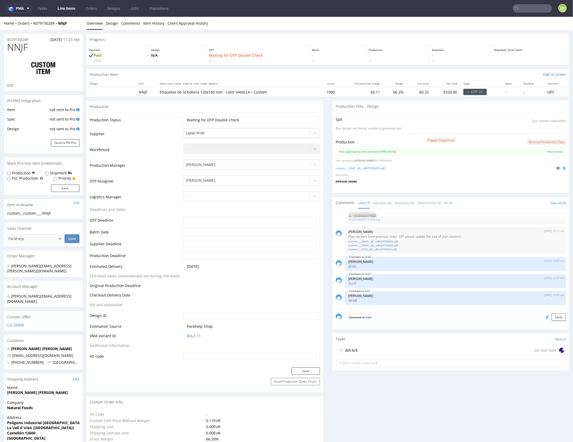
click at [380, 350] on div "dch 6/6 Set due date" at bounding box center [451, 349] width 228 height 10
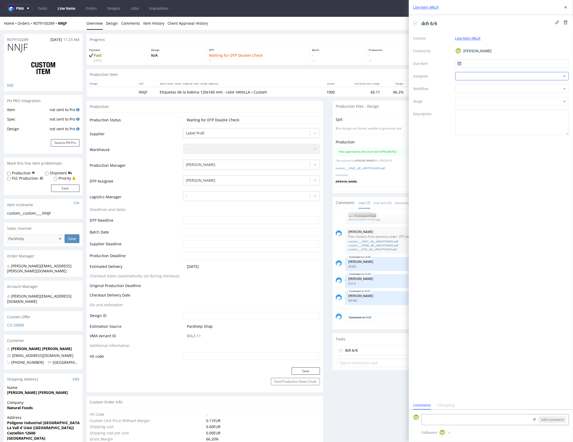
scroll to position [4, 0]
click at [474, 64] on input "text" at bounding box center [512, 63] width 114 height 8
drag, startPoint x: 515, startPoint y: 119, endPoint x: 496, endPoint y: 97, distance: 28.5
click at [515, 121] on section "27 28 29 30 31 1 2 3 4 5 6 7 8 9 10 11 12 13 14 15 16 17 18 19 20 21 22 23 24 2…" at bounding box center [512, 119] width 59 height 50
click at [516, 123] on button "20" at bounding box center [512, 123] width 8 height 8
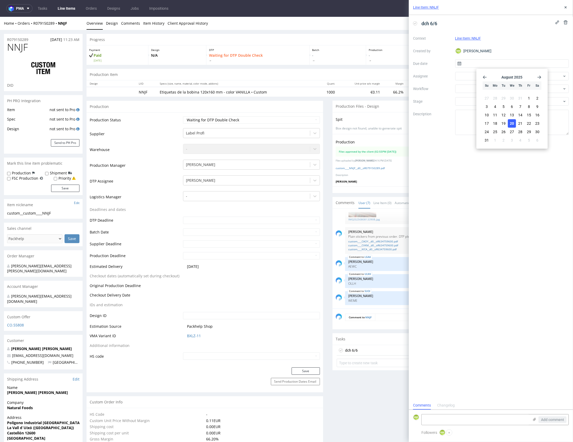
type input "20/08/2025"
click at [474, 76] on div at bounding box center [512, 76] width 114 height 8
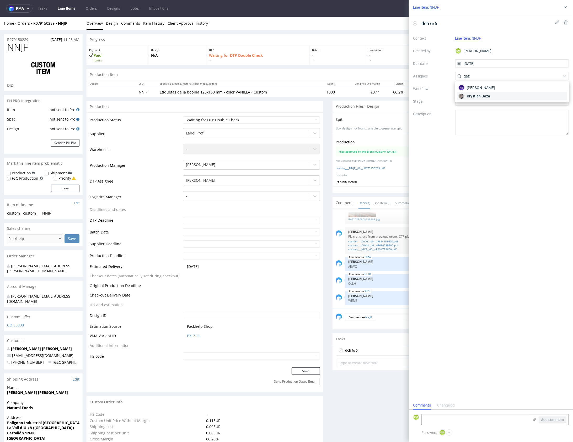
type input "gaz"
click at [485, 95] on span "Krystian Gaza" at bounding box center [478, 95] width 23 height 5
click at [480, 91] on div at bounding box center [512, 88] width 114 height 8
click at [487, 107] on div "DTP - Double Check" at bounding box center [513, 107] width 110 height 9
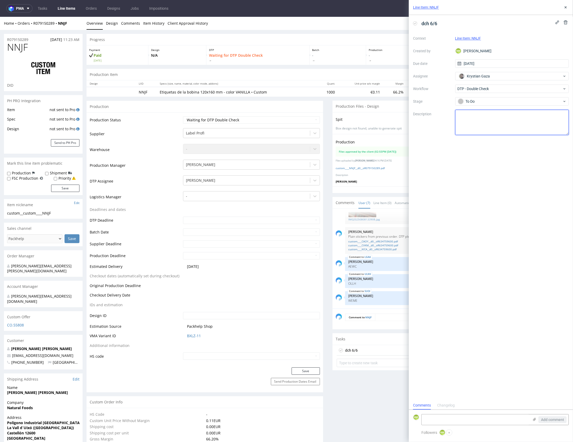
drag, startPoint x: 487, startPoint y: 114, endPoint x: 534, endPoint y: 43, distance: 84.7
click at [487, 114] on textarea at bounding box center [512, 122] width 114 height 25
click at [565, 8] on use at bounding box center [566, 7] width 2 height 2
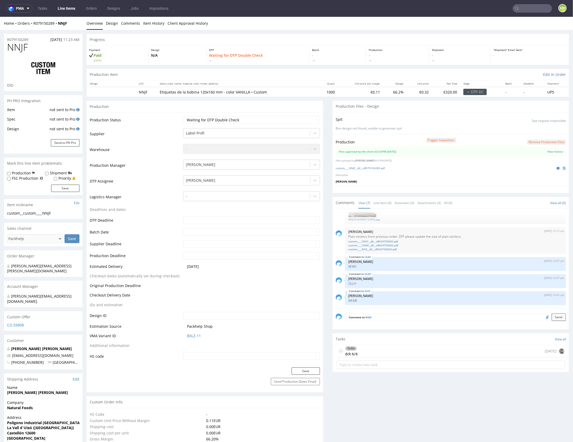
drag, startPoint x: 411, startPoint y: 404, endPoint x: 412, endPoint y: 371, distance: 32.5
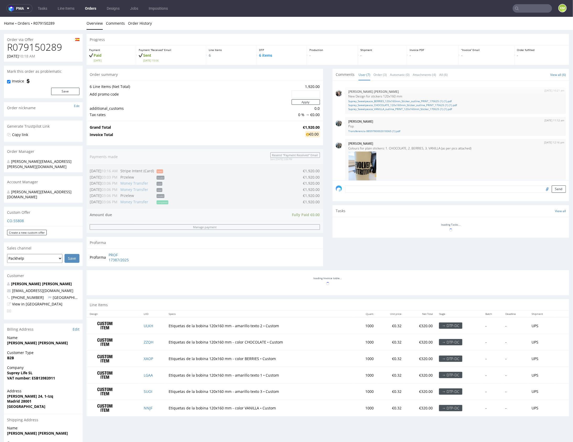
scroll to position [141, 0]
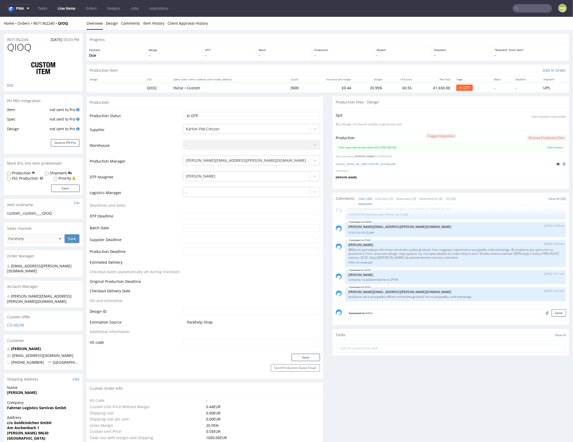
click at [556, 164] on icon at bounding box center [558, 164] width 4 height 4
click at [294, 112] on select "Waiting for Artwork Waiting for Diecut Waiting for Mockup Waiting for DTP Waiti…" at bounding box center [251, 115] width 137 height 7
select select "dtp_waiting_for_double_check"
click at [183, 112] on select "Waiting for Artwork Waiting for Diecut Waiting for Mockup Waiting for DTP Waiti…" at bounding box center [251, 115] width 137 height 7
click at [305, 356] on button "Save" at bounding box center [306, 356] width 28 height 7
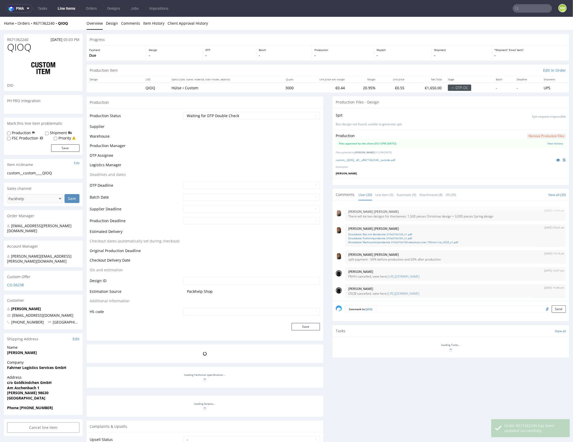
scroll to position [276, 0]
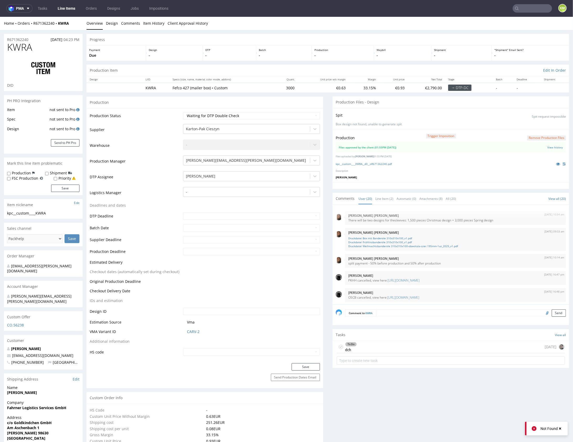
scroll to position [276, 0]
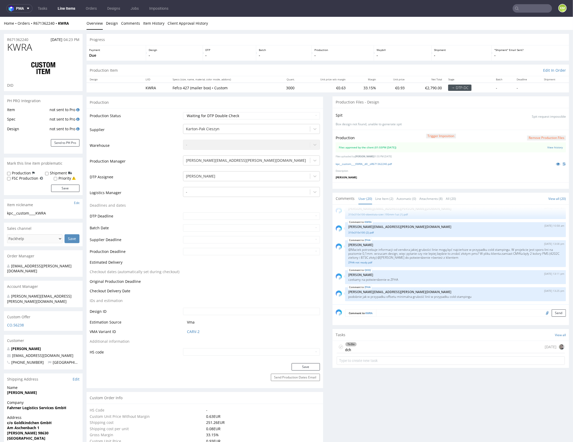
click at [381, 342] on div "To Do dch 1 day ago" at bounding box center [451, 346] width 228 height 12
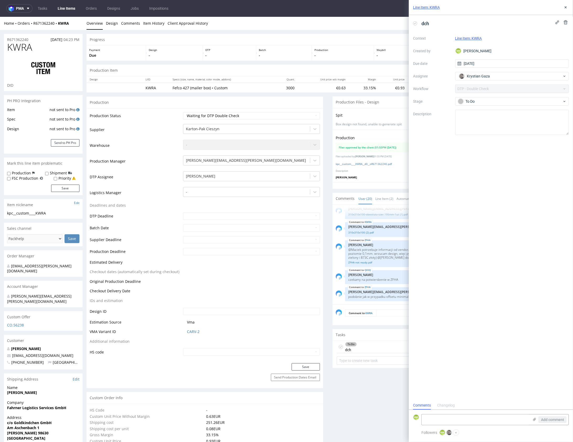
scroll to position [4, 0]
click at [568, 7] on icon at bounding box center [566, 7] width 4 height 4
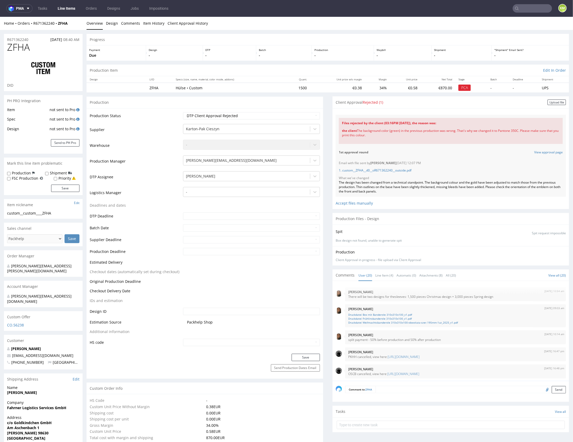
scroll to position [276, 0]
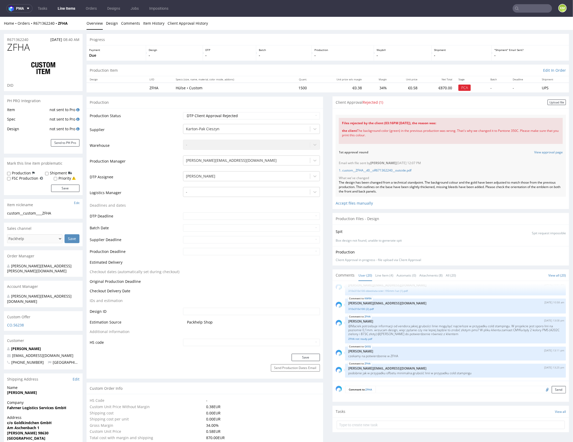
drag, startPoint x: 339, startPoint y: 123, endPoint x: 384, endPoint y: 135, distance: 46.8
click at [384, 135] on div "Files rejected by the client (03:16PM [DATE]), the reason was: the client The b…" at bounding box center [451, 131] width 224 height 26
copy div "Files rejected by the client (03:16PM [DATE]), the reason was: the client The b…"
click at [384, 273] on link "Line Item (4)" at bounding box center [384, 274] width 18 height 11
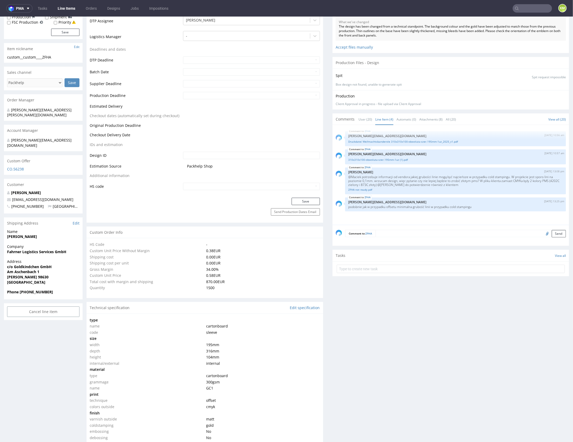
scroll to position [113, 0]
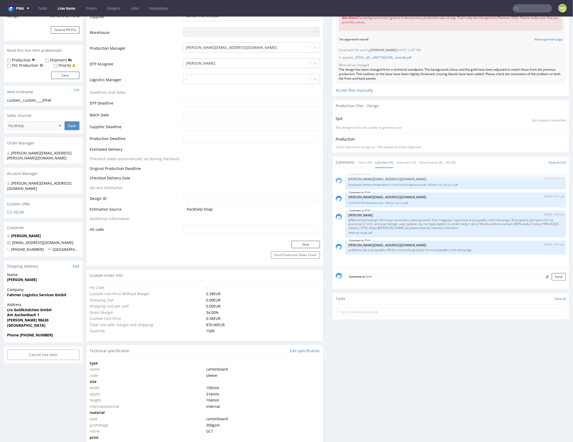
click at [407, 274] on textarea at bounding box center [471, 275] width 190 height 7
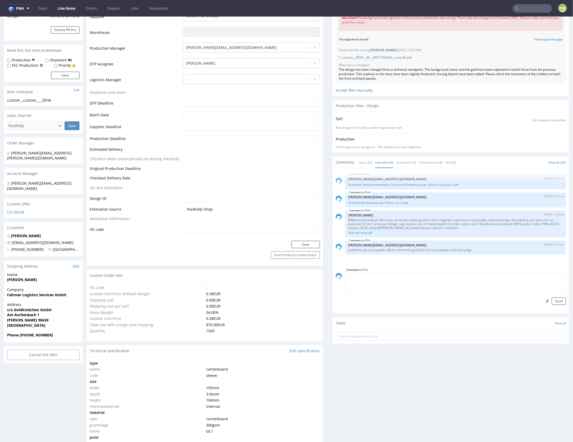
paste textarea "Files rejected by the client (03:16PM 20 Aug 2025), the reason was: the client …"
type textarea "Files rejected by the client (03:16PM 20 Aug 2025), the reason was: the client …"
click at [556, 300] on button "Send" at bounding box center [559, 300] width 14 height 7
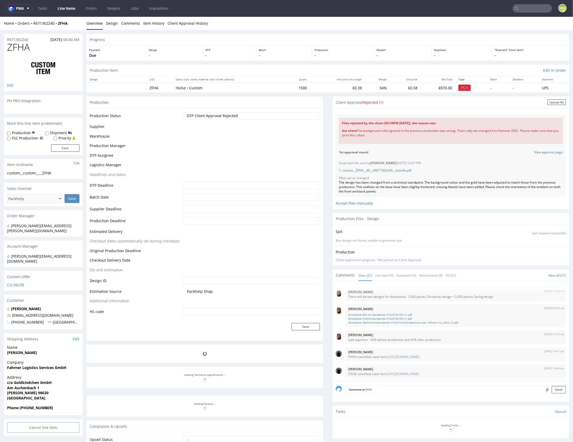
scroll to position [297, 0]
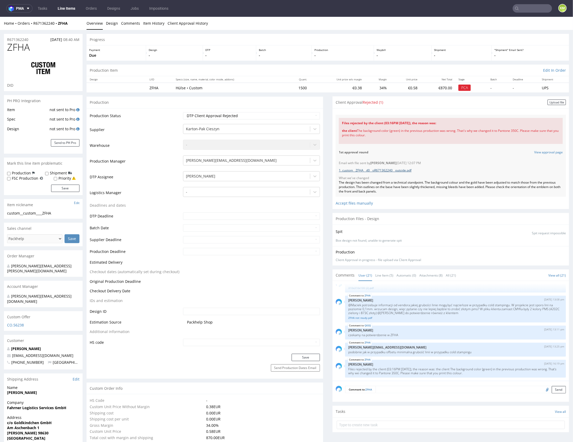
click at [389, 171] on link "1. custom__ZFHA__d0__oR671362240__outside.pdf" at bounding box center [375, 170] width 73 height 4
click at [383, 275] on link "Line Item (5)" at bounding box center [384, 274] width 18 height 11
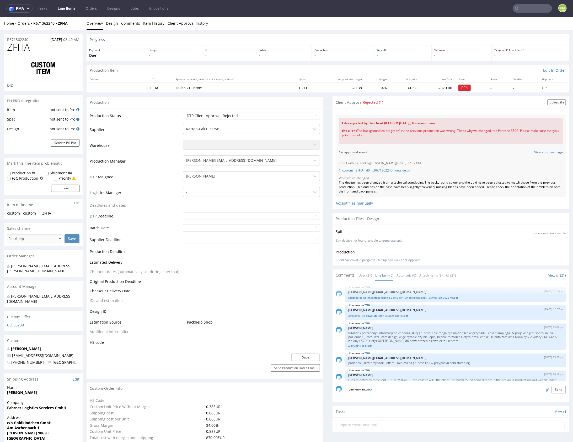
click at [383, 275] on link "Line Item (5)" at bounding box center [384, 274] width 18 height 11
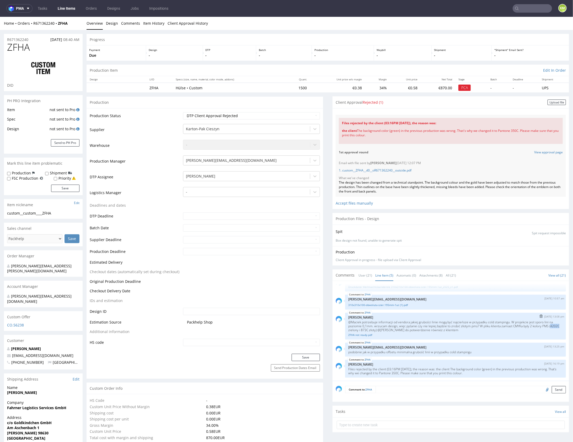
drag, startPoint x: 347, startPoint y: 328, endPoint x: 357, endPoint y: 328, distance: 9.7
click at [357, 328] on p "@Maciek potrzebuje informacji od vendora jakiej grubości linie mogą być najcień…" at bounding box center [455, 326] width 215 height 12
copy p "4202C"
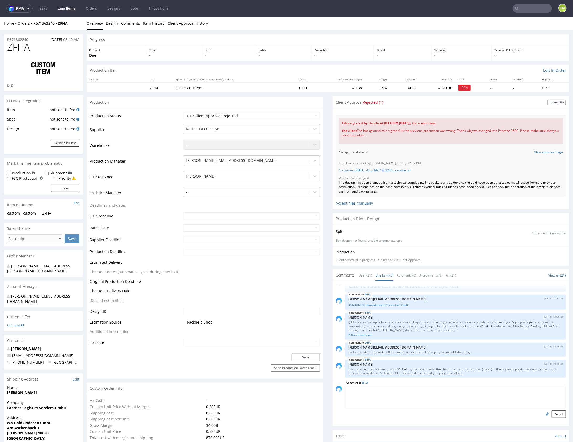
click at [391, 390] on textarea at bounding box center [455, 396] width 221 height 23
click at [398, 395] on textarea at bounding box center [455, 396] width 221 height 23
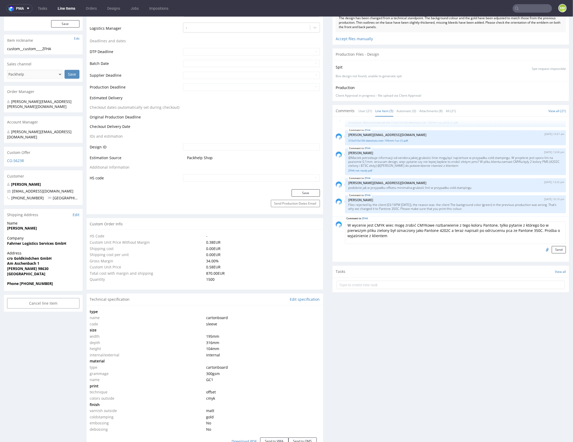
scroll to position [207, 0]
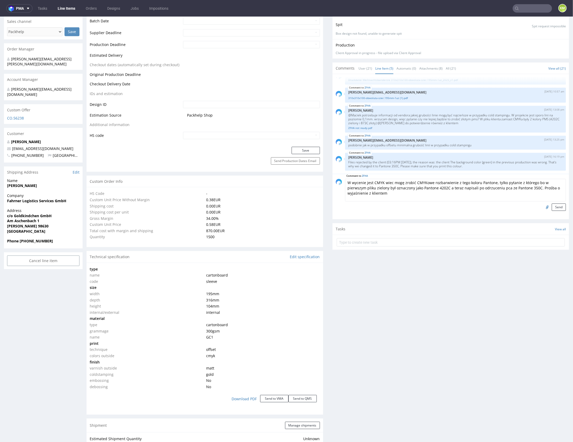
click at [408, 187] on textarea "W wycenie jest CMYK wiec mogę zrobić CMYKowe rozbarwienie z tego koloru Pantone…" at bounding box center [455, 189] width 221 height 23
click at [419, 188] on textarea "W wycenie jest CMYK wiec mogę zrobić CMYKowe rozbarwienie z tego koloru Pantone…" at bounding box center [455, 189] width 221 height 23
click at [433, 192] on textarea "W wycenie jest CMYK wiec mogę zrobić CMYKowe rozbarwienie z tego koloru Pantone…" at bounding box center [455, 189] width 221 height 23
click at [514, 188] on textarea "W wycenie jest CMYK wiec mogę zrobić CMYKowe rozbarwienie z tego koloru Pantone…" at bounding box center [455, 189] width 221 height 23
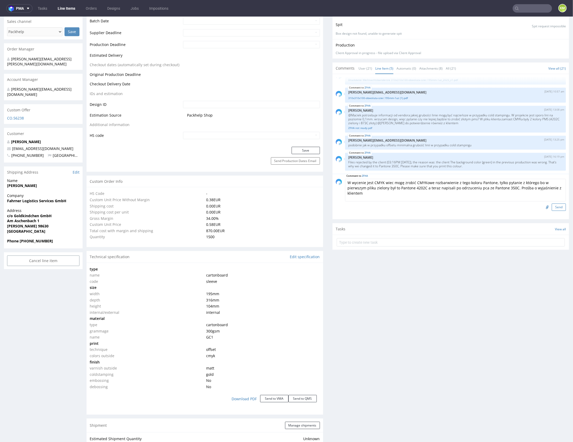
type textarea "W wycenie jest CMYK wiec mogę zrobić CMYKowe rozbarwienie z tego koloru Pantone…"
click at [559, 206] on button "Send" at bounding box center [559, 206] width 14 height 7
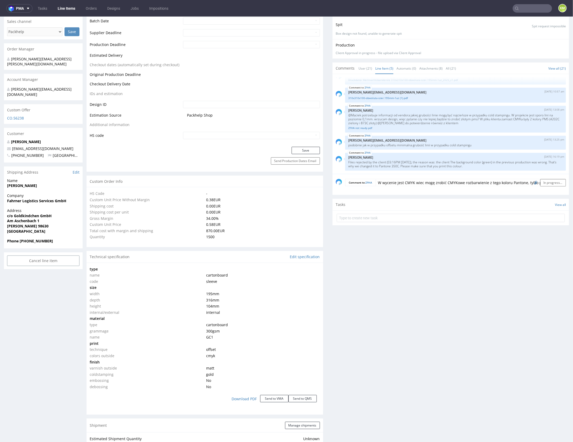
click at [462, 276] on div "Client Approval Rejected (1) Upload file Files for the Client Choose file What …" at bounding box center [451, 277] width 237 height 777
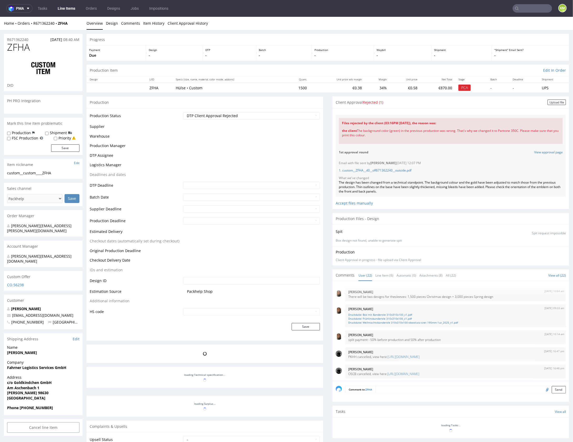
scroll to position [318, 0]
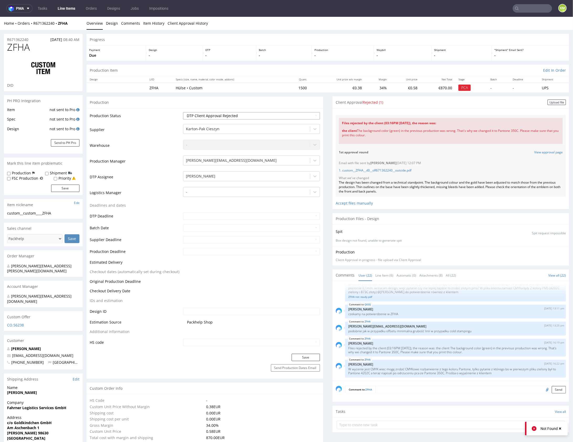
click at [266, 116] on select "Waiting for Artwork Waiting for Diecut Waiting for Mockup Waiting for DTP Waiti…" at bounding box center [251, 115] width 137 height 7
select select "dtp_issue"
click at [183, 112] on select "Waiting for Artwork Waiting for Diecut Waiting for Mockup Waiting for DTP Waiti…" at bounding box center [251, 115] width 137 height 7
click at [310, 354] on button "Save" at bounding box center [306, 356] width 28 height 7
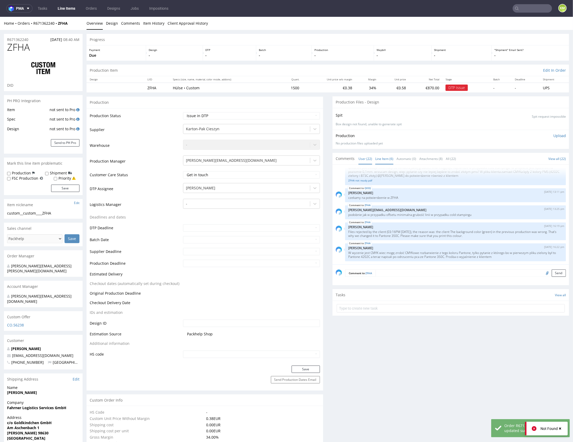
click at [380, 162] on link "Line Item (6)" at bounding box center [384, 158] width 18 height 11
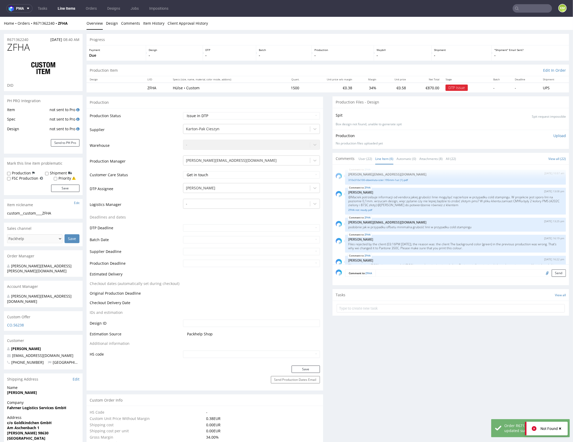
scroll to position [32, 0]
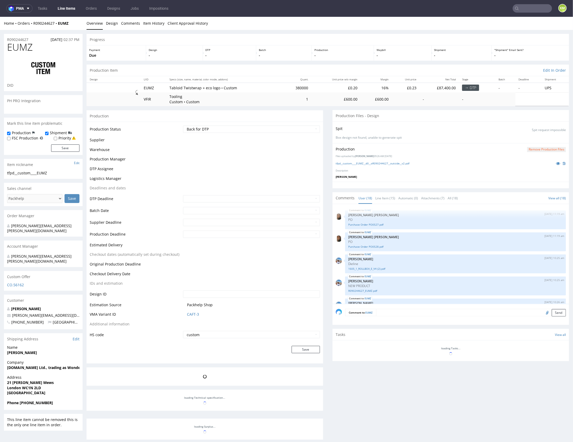
scroll to position [294, 0]
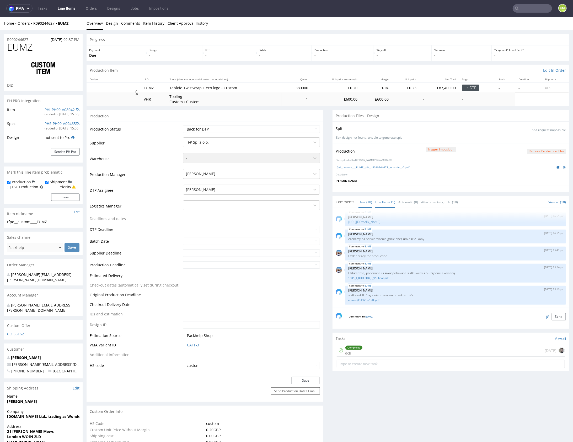
click at [381, 202] on link "Line Item (15)" at bounding box center [385, 201] width 20 height 11
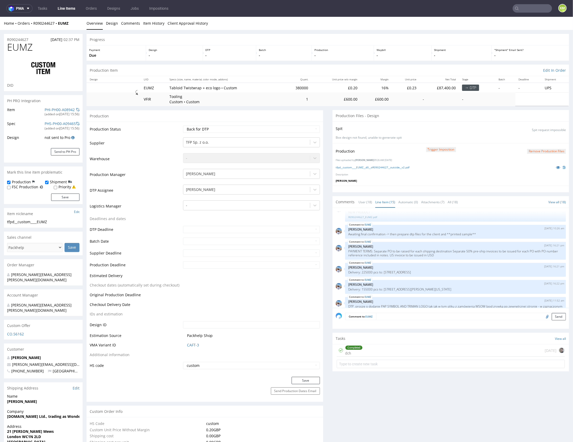
scroll to position [223, 0]
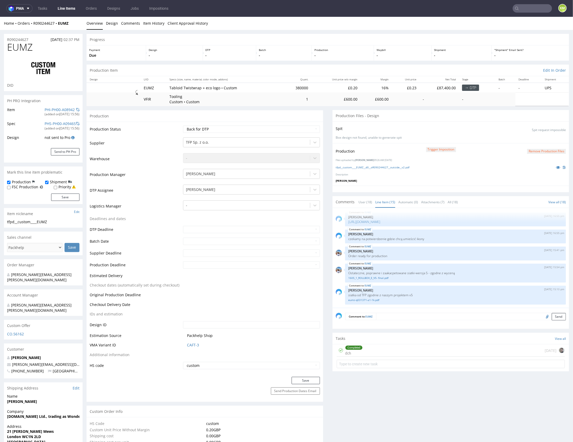
click at [392, 283] on div "EUMZ [DATE] 11:19 am [PERSON_NAME] [PERSON_NAME] PO Purchase Order PO0527.pdf E…" at bounding box center [453, 259] width 234 height 97
click at [396, 166] on link "tfpd__custom____EUMZ__d0__oR090244627__outside__v2.pdf" at bounding box center [373, 167] width 74 height 4
click at [429, 266] on p "[PERSON_NAME]" at bounding box center [455, 268] width 215 height 4
click at [431, 258] on div "EUMZ 19th Aug 25 | 15:41 pm Marta Kozłowska Order ready for production" at bounding box center [455, 253] width 221 height 14
click at [374, 299] on link "eumz-q031371-a1-1k.pdf" at bounding box center [455, 300] width 215 height 4
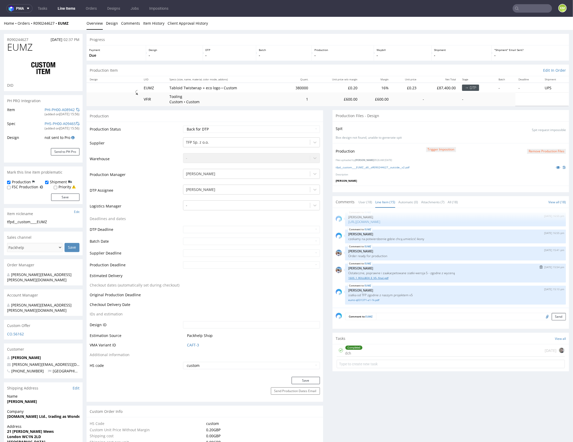
click at [377, 278] on link "1605_1_ROLLBOX_E_V5- final.pdf" at bounding box center [455, 277] width 215 height 4
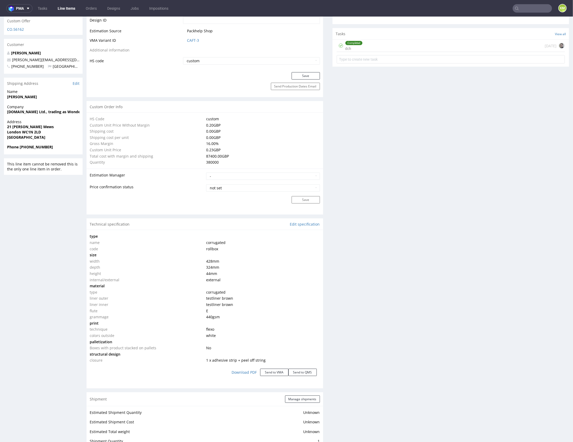
scroll to position [0, 0]
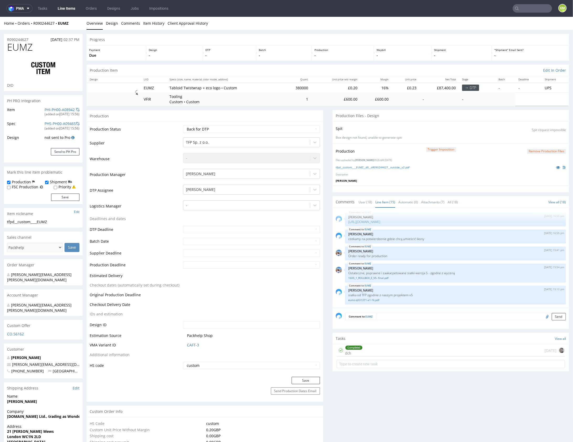
click at [445, 314] on textarea at bounding box center [471, 315] width 190 height 7
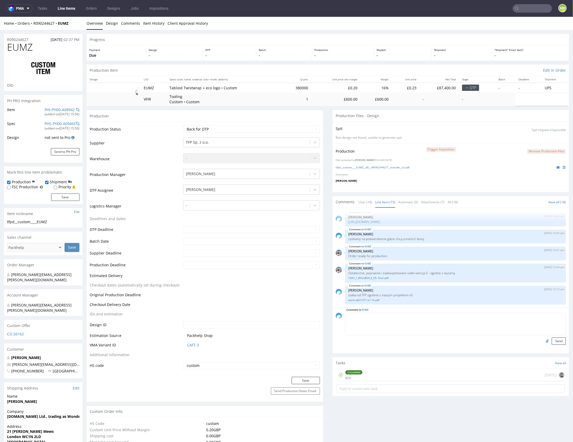
click at [399, 321] on textarea at bounding box center [455, 323] width 221 height 23
type textarea "potrzebna siatka w skali 1:1"
click at [555, 340] on button "Send" at bounding box center [559, 340] width 14 height 7
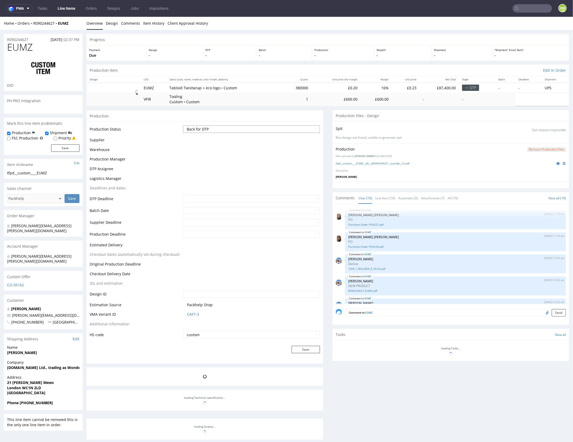
click at [297, 130] on select "Waiting for Artwork Waiting for Diecut Waiting for Mockup Waiting for DTP Waiti…" at bounding box center [251, 128] width 137 height 7
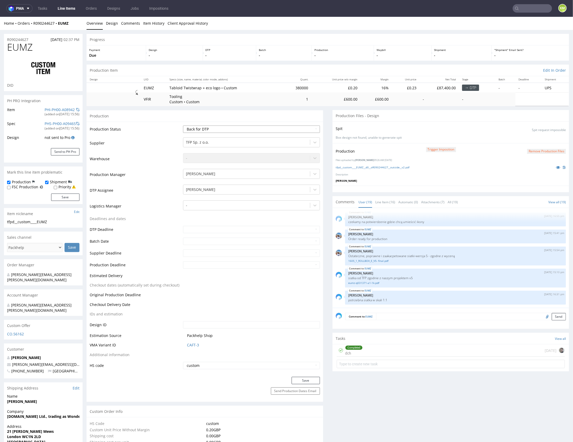
select select "dtp_issue"
click at [183, 125] on select "Waiting for Artwork Waiting for Diecut Waiting for Mockup Waiting for DTP Waiti…" at bounding box center [251, 128] width 137 height 7
drag, startPoint x: 309, startPoint y: 380, endPoint x: 306, endPoint y: 364, distance: 16.0
click at [309, 380] on button "Save" at bounding box center [306, 379] width 28 height 7
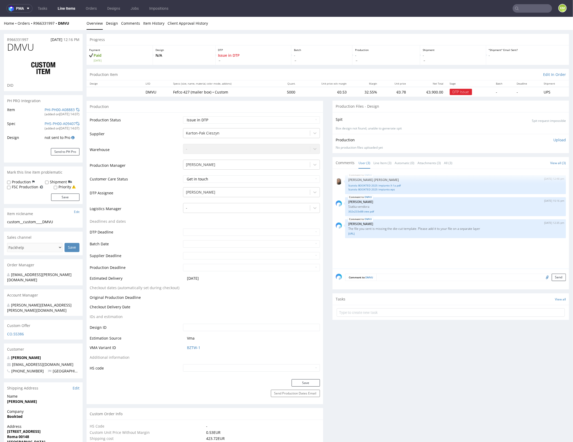
click at [397, 251] on div "DMVU [DATE] 12:48 pm [PERSON_NAME] [PERSON_NAME] BOOKTED 2025 impianto X-1a.pdf…" at bounding box center [453, 220] width 234 height 97
click at [382, 185] on link "Scatola BOOKTED 2025 impianto X-1a.pdf" at bounding box center [455, 185] width 215 height 4
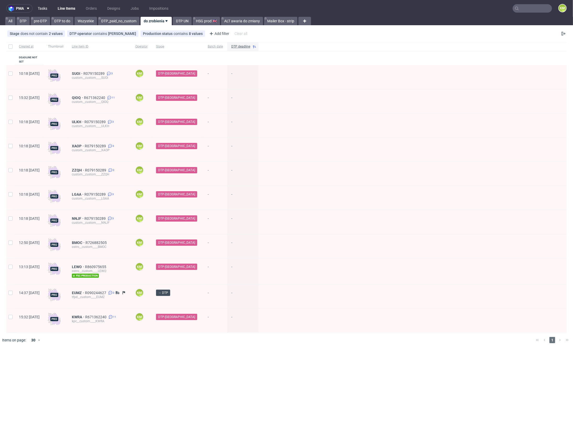
click at [40, 10] on link "Tasks" at bounding box center [43, 8] width 16 height 8
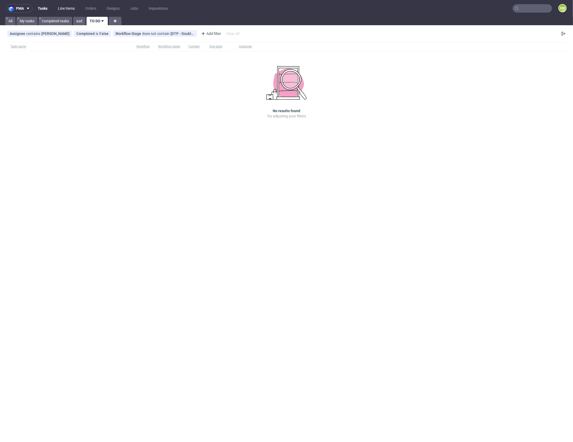
click at [73, 8] on link "Line Items" at bounding box center [66, 8] width 23 height 8
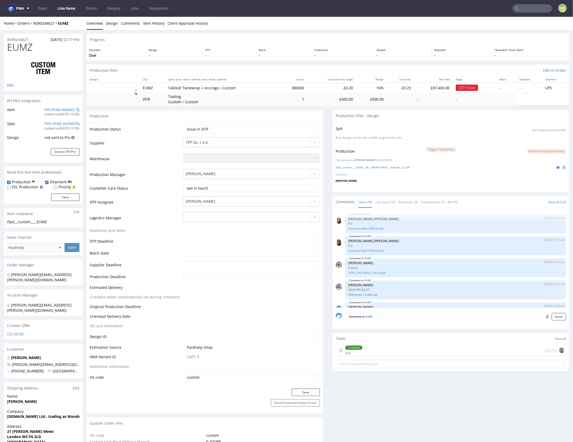
scroll to position [311, 0]
